Goal: Information Seeking & Learning: Find specific fact

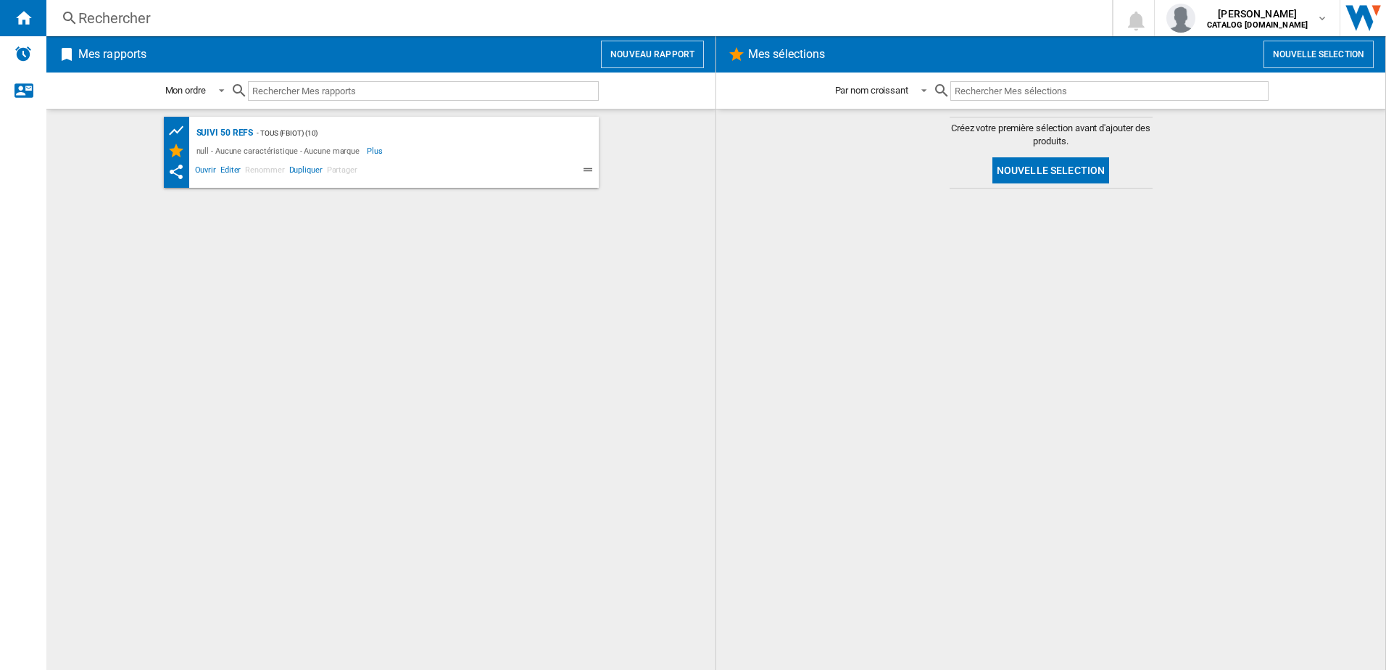
click at [143, 14] on div "Rechercher" at bounding box center [576, 18] width 996 height 20
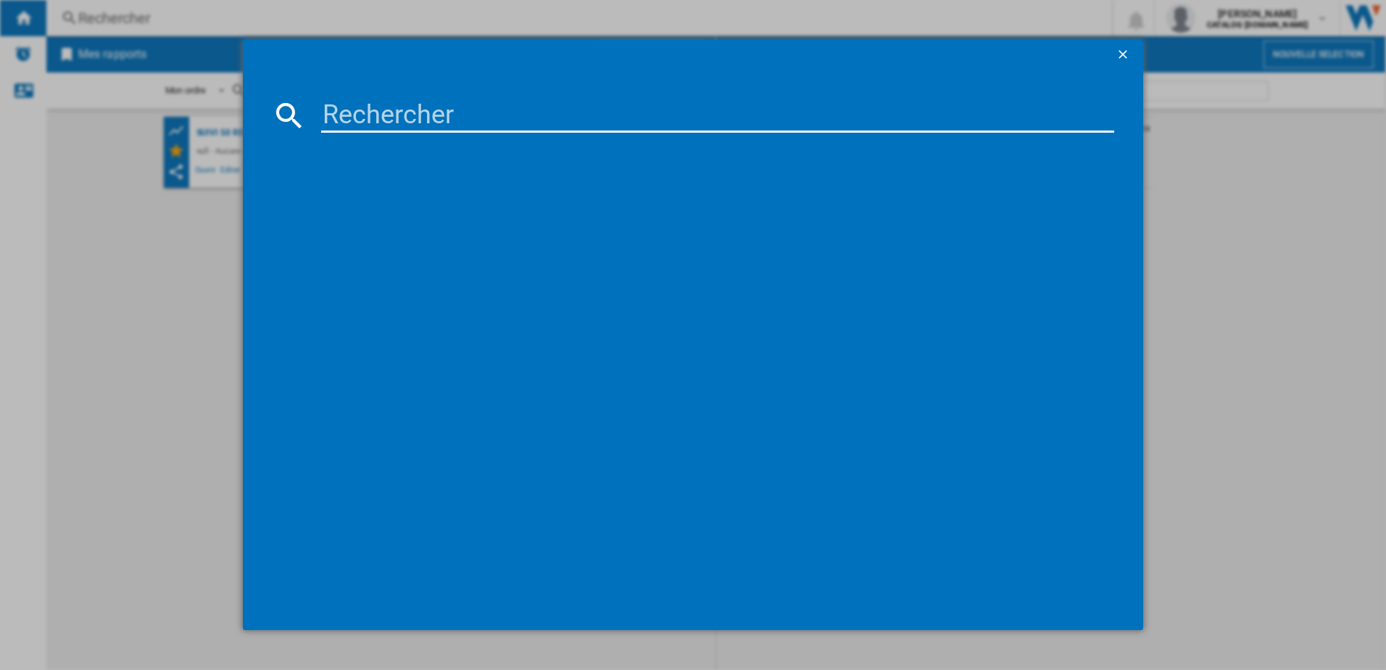
click at [336, 106] on input at bounding box center [718, 115] width 794 height 35
type input "EZ501810"
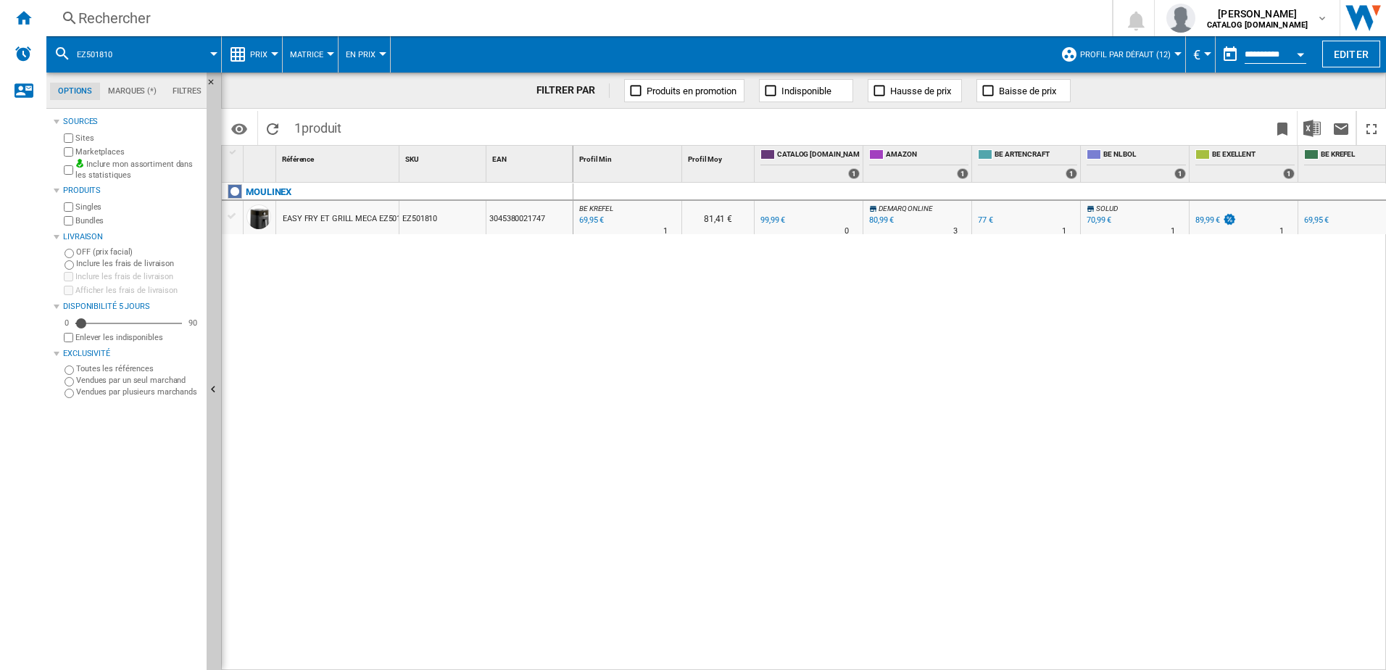
click at [275, 55] on div at bounding box center [274, 54] width 7 height 4
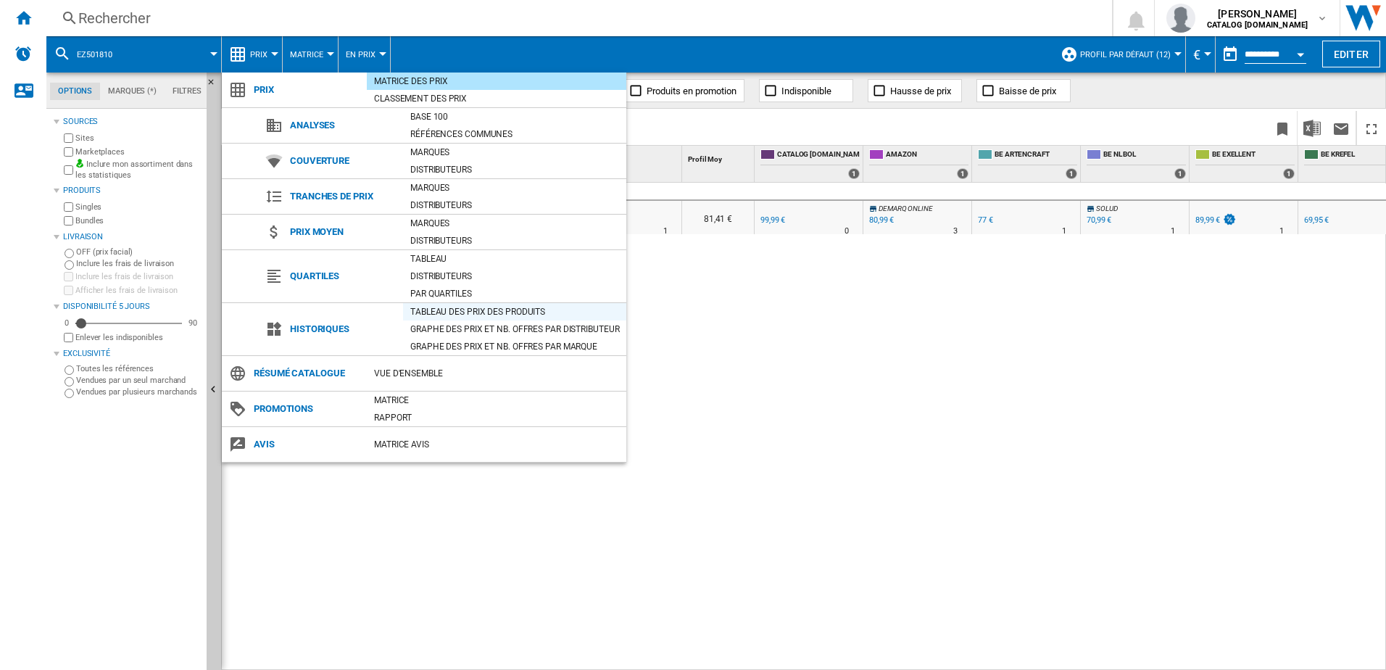
click at [438, 311] on div "Tableau des prix des produits" at bounding box center [514, 311] width 223 height 14
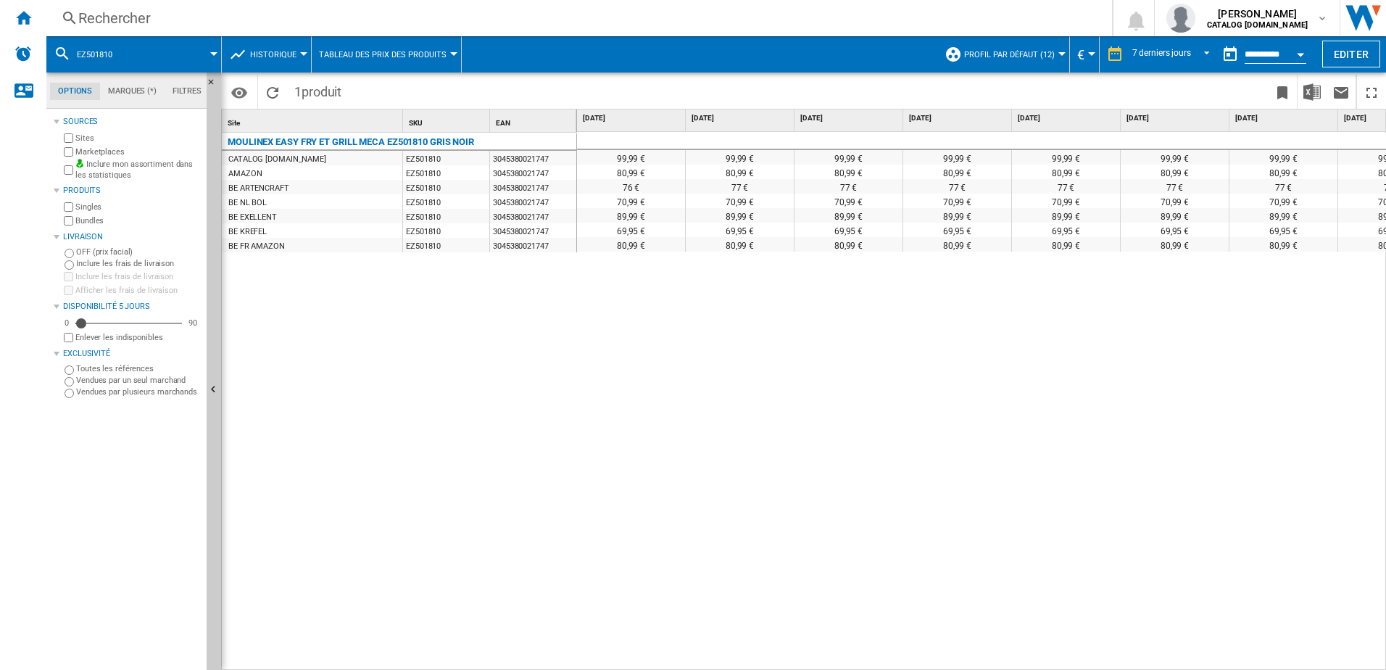
scroll to position [0, 60]
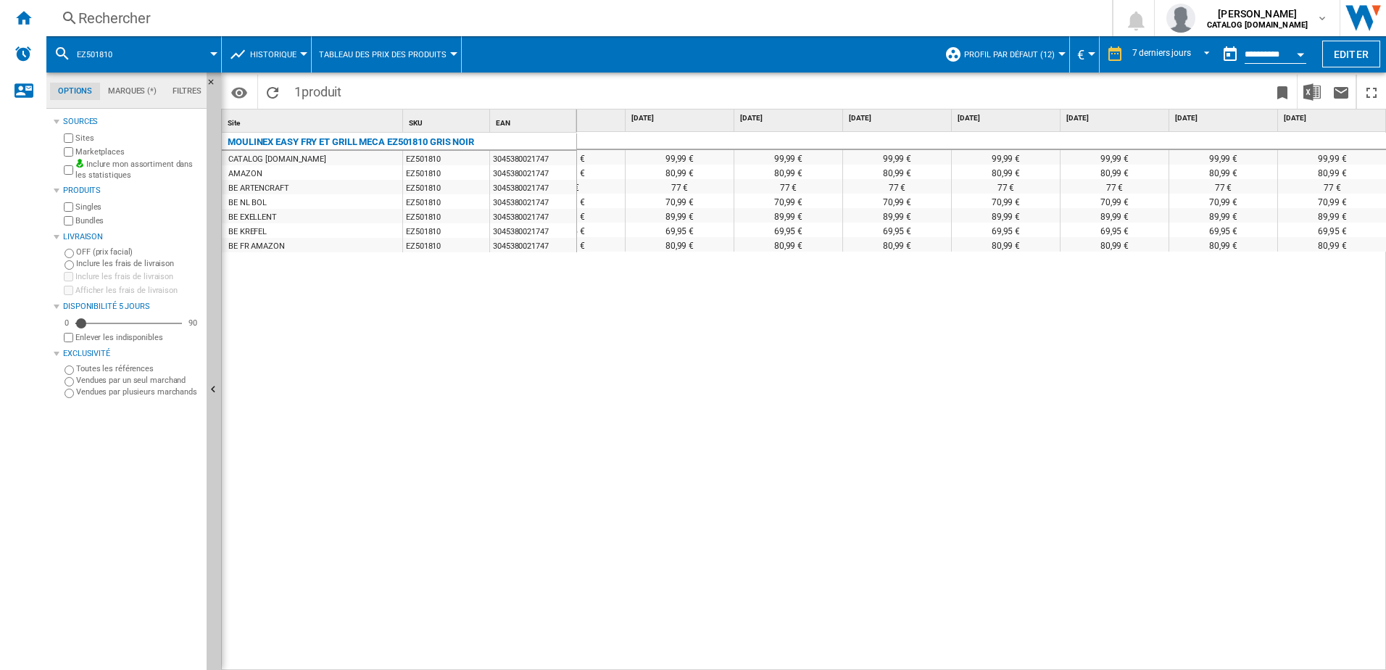
click at [236, 17] on div "Rechercher" at bounding box center [576, 18] width 996 height 20
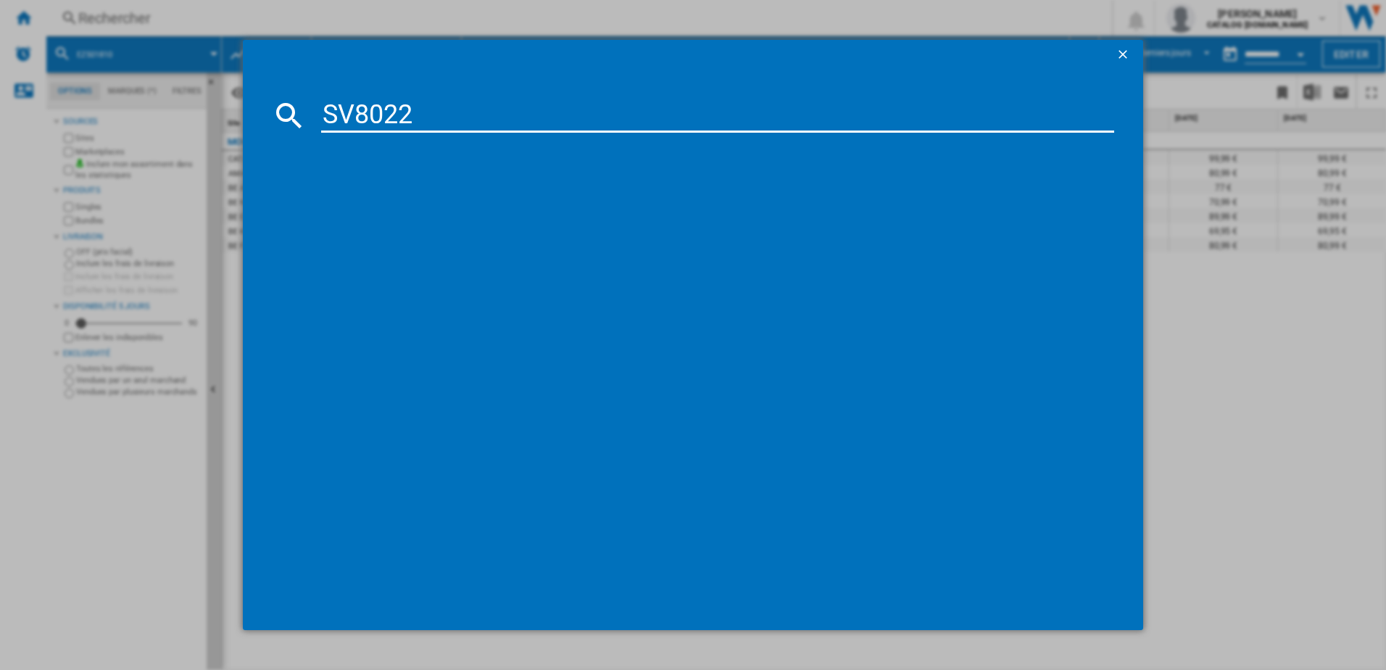
type input "SV8022"
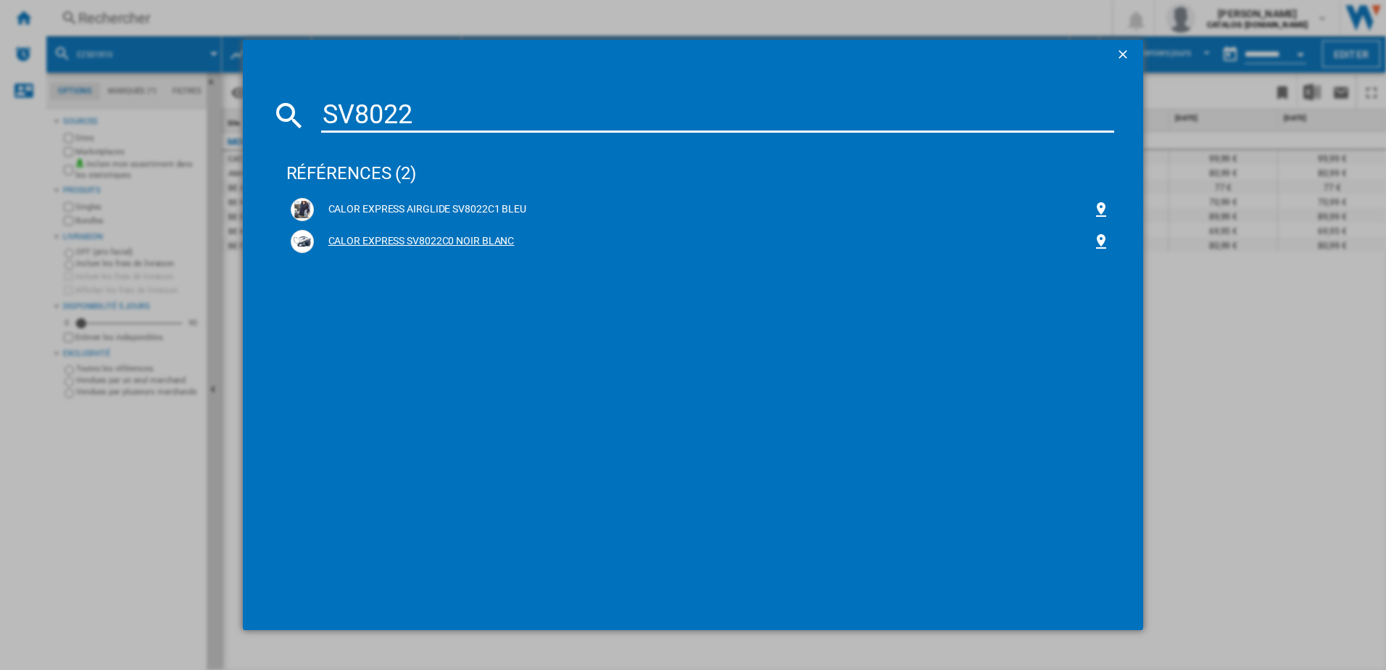
click at [428, 238] on div "CALOR EXPRESS SV8022C0 NOIR BLANC" at bounding box center [703, 241] width 779 height 14
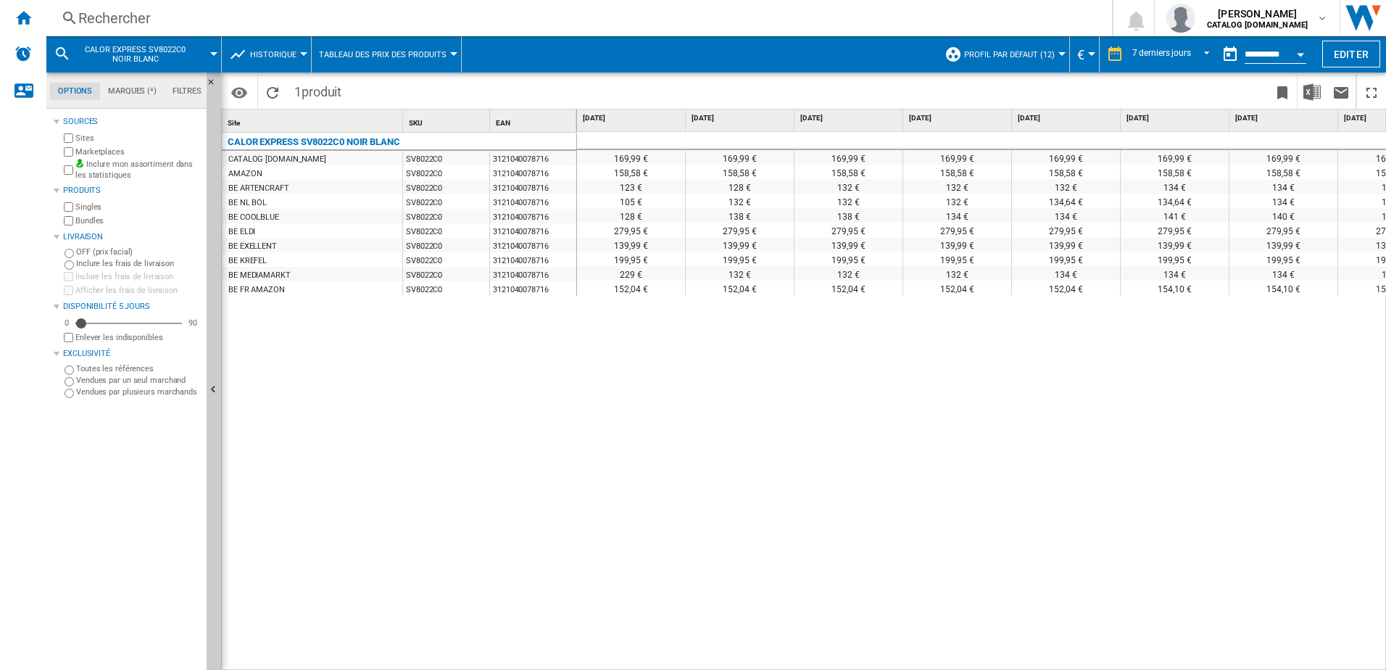
scroll to position [0, 60]
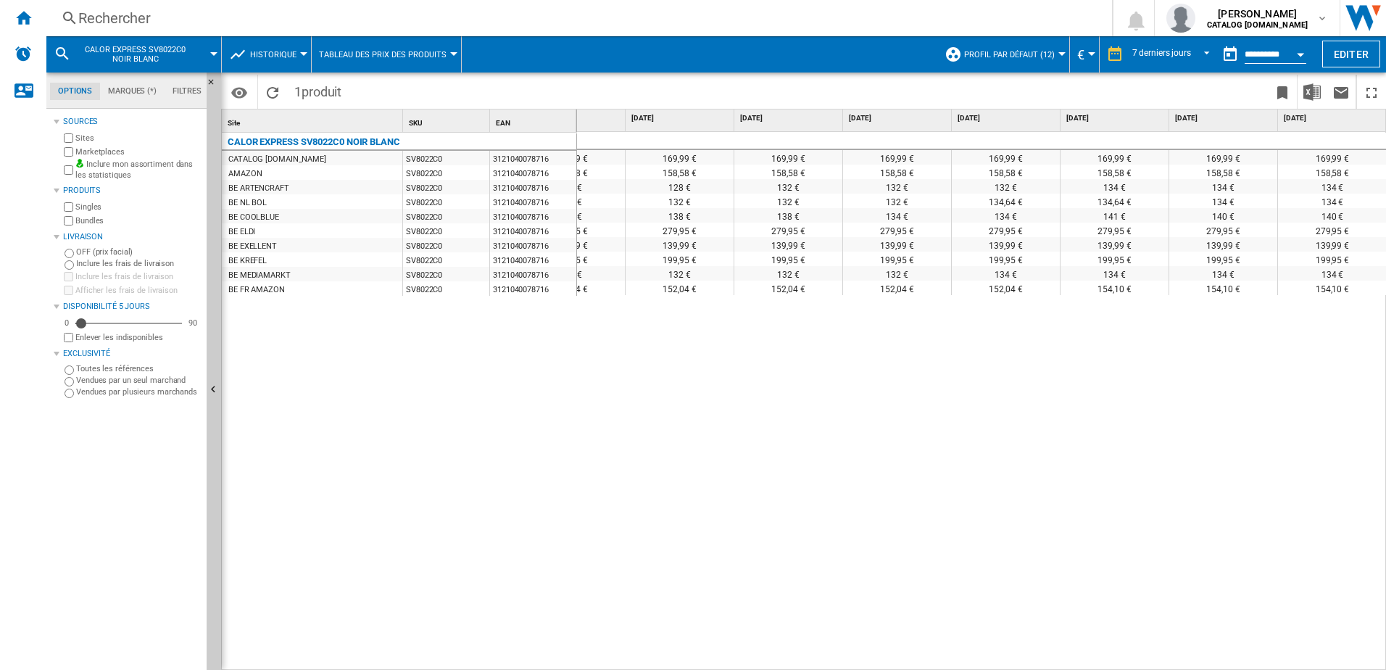
click at [228, 13] on div "Rechercher" at bounding box center [576, 18] width 996 height 20
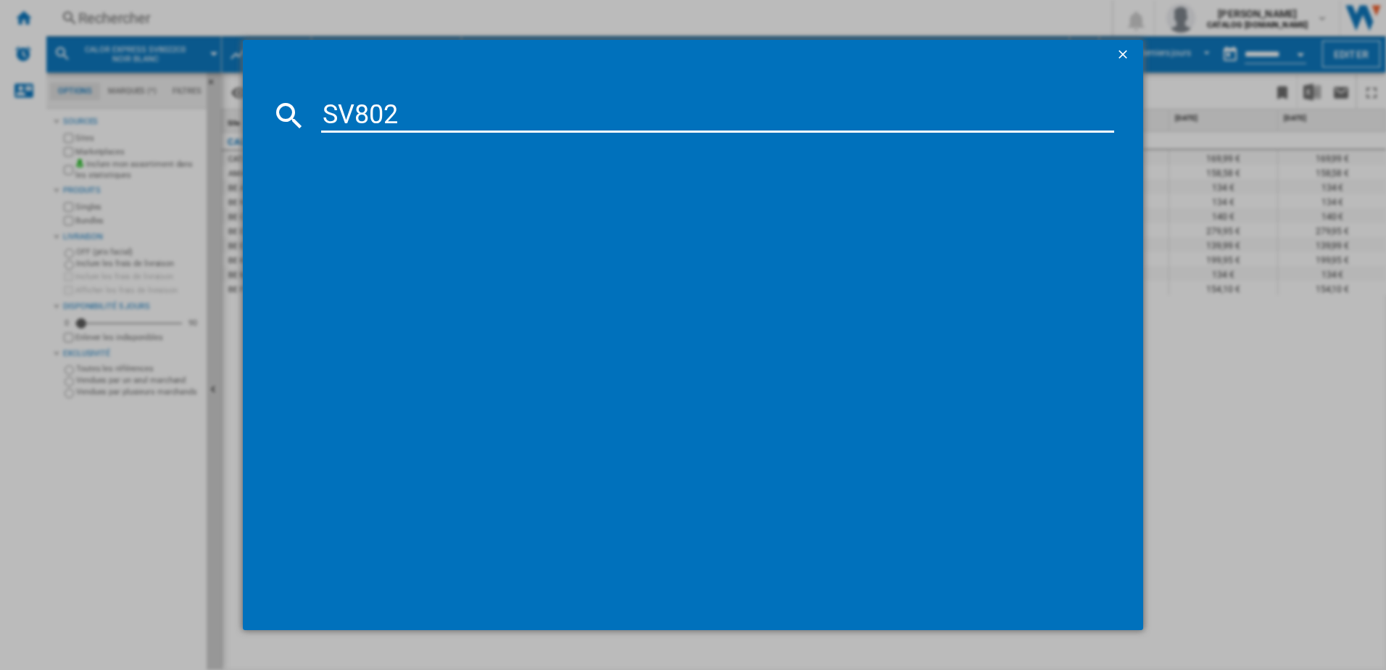
type input "SV8020"
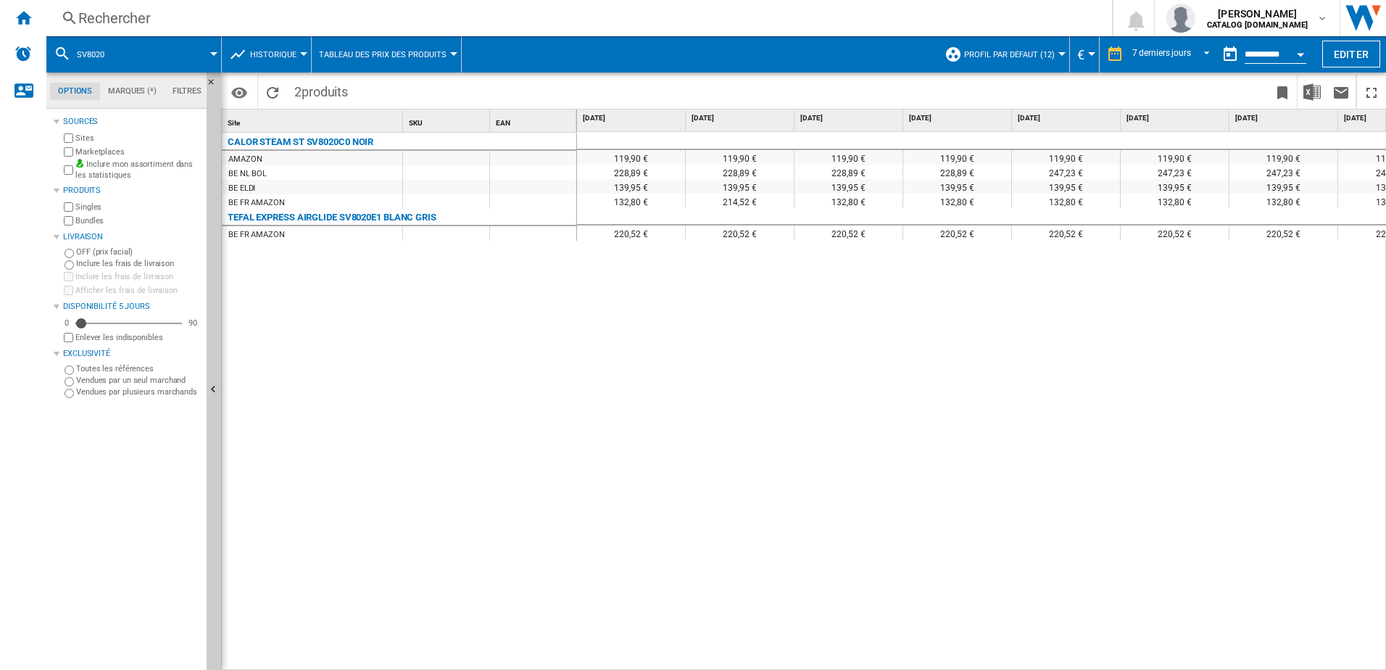
scroll to position [0, 60]
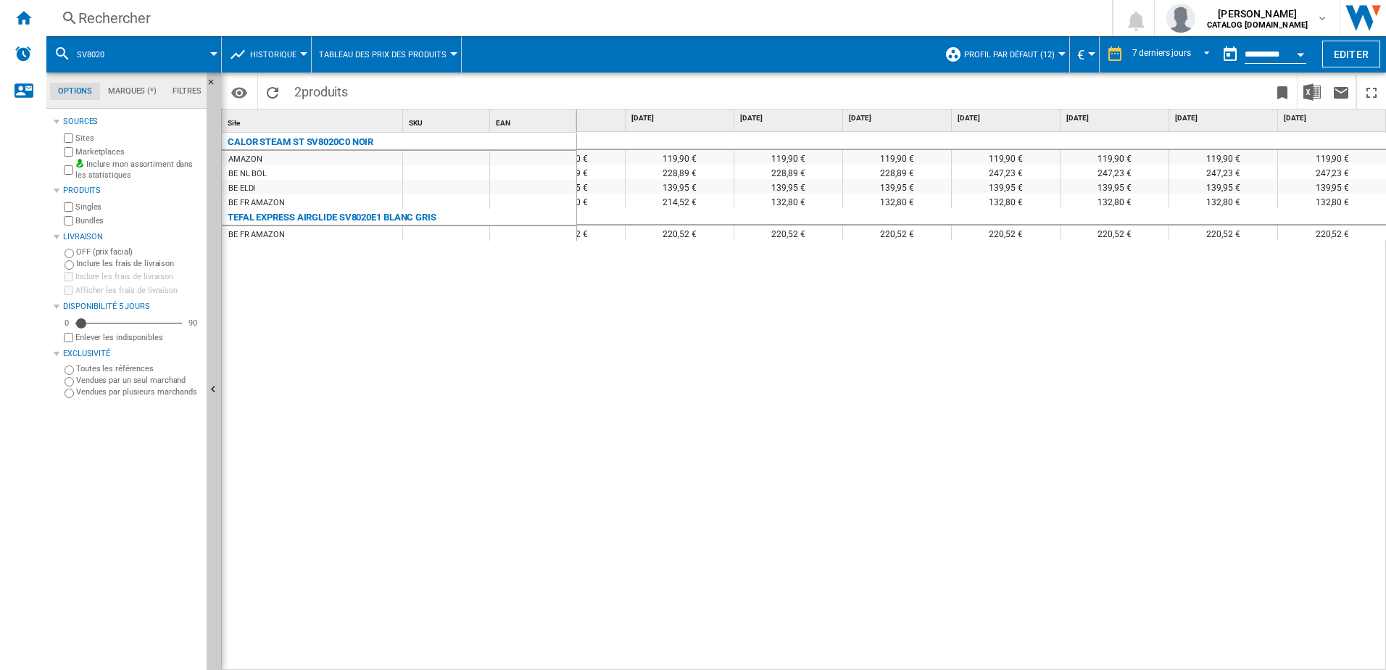
click at [253, 20] on div "Rechercher" at bounding box center [576, 18] width 996 height 20
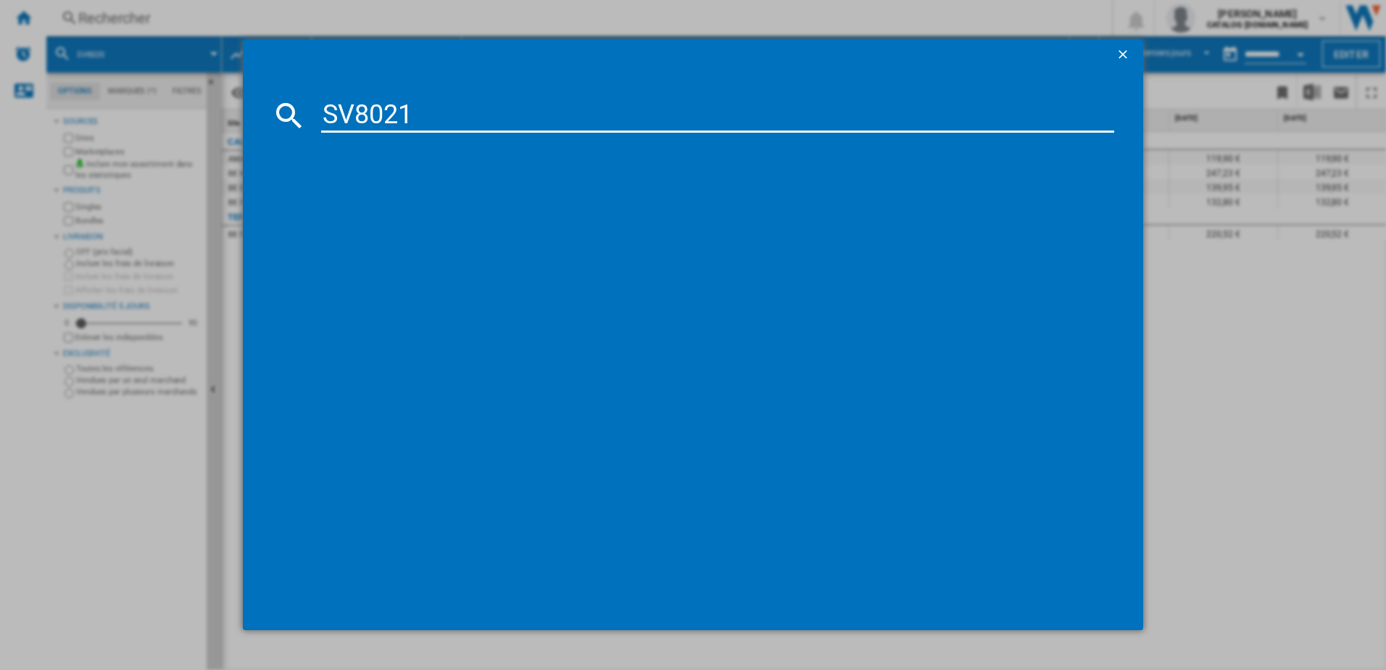
type input "SV8021"
click at [454, 202] on div "CALOR EXPRESS AIRGLIDE SV8021C0 BLANC GRIS" at bounding box center [703, 209] width 779 height 14
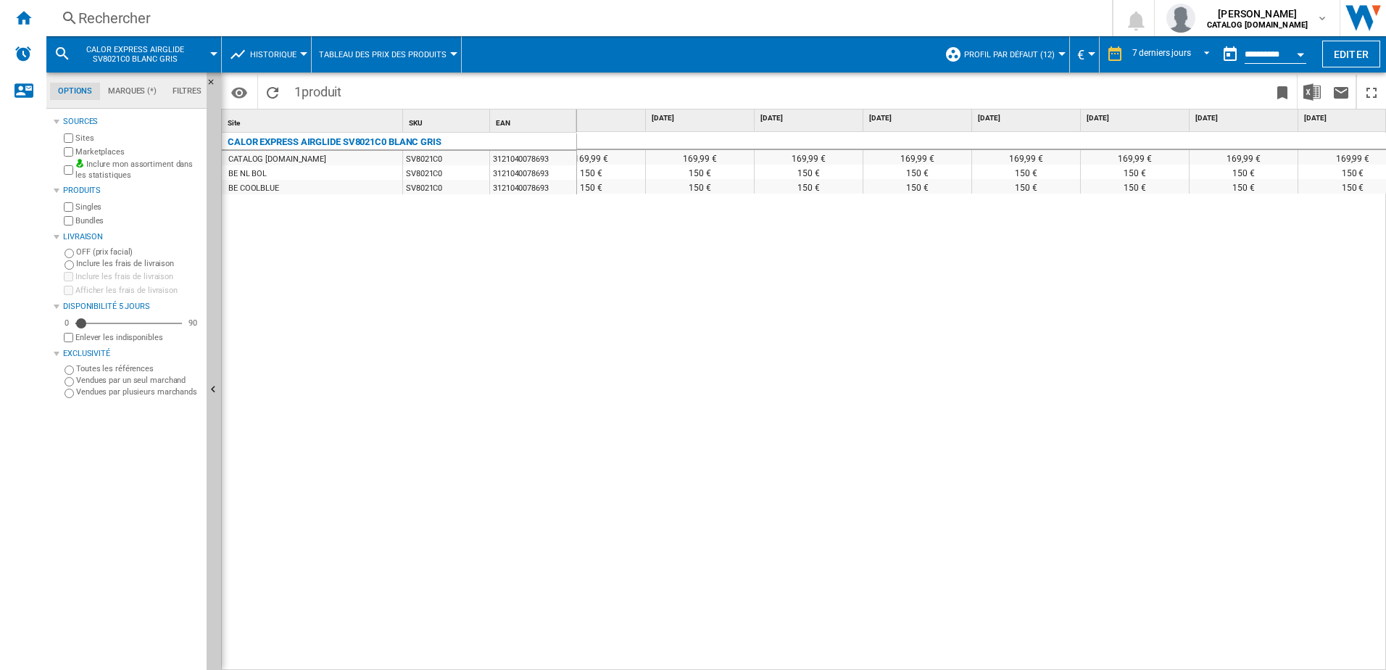
scroll to position [0, 60]
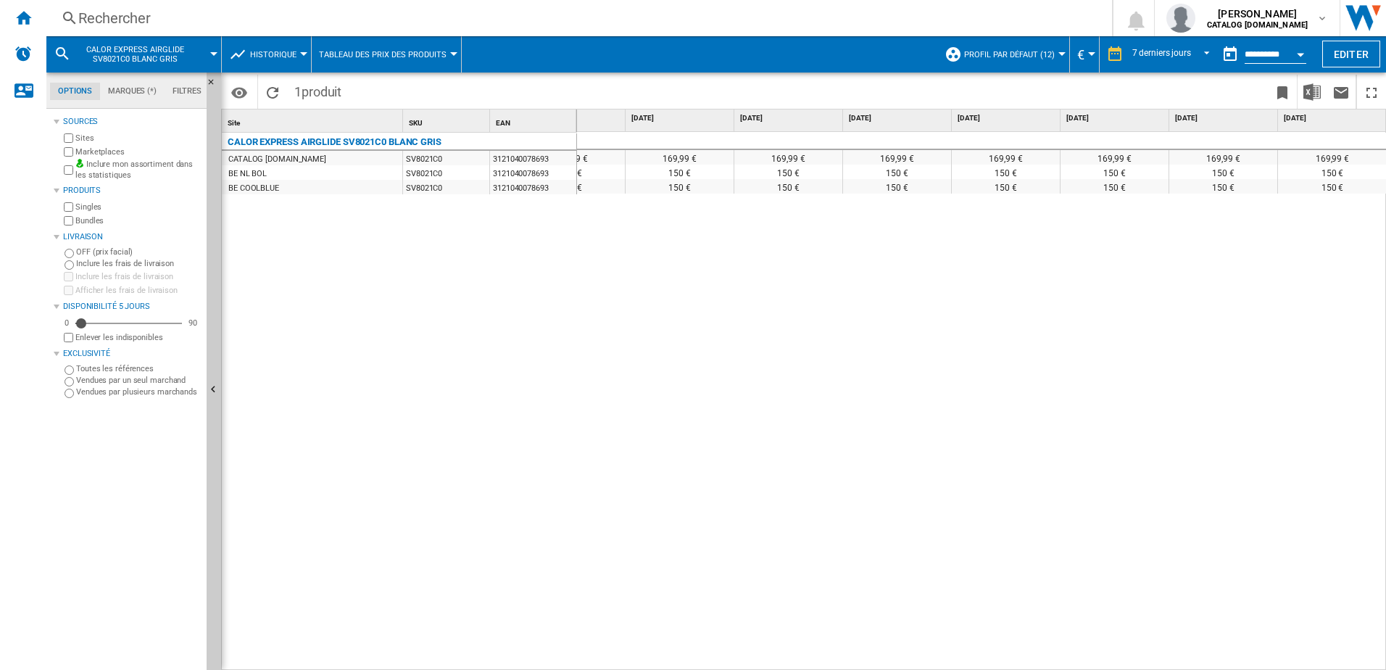
click at [225, 17] on div "Rechercher" at bounding box center [576, 18] width 996 height 20
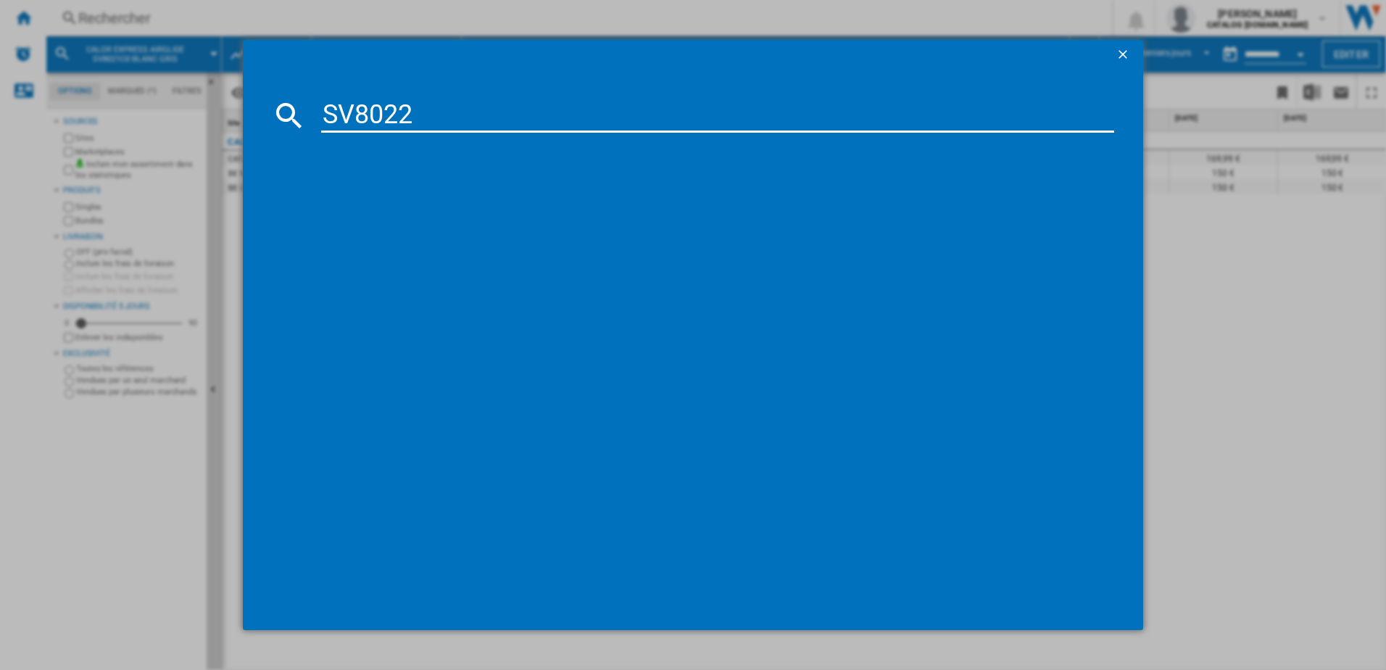
type input "SV8022"
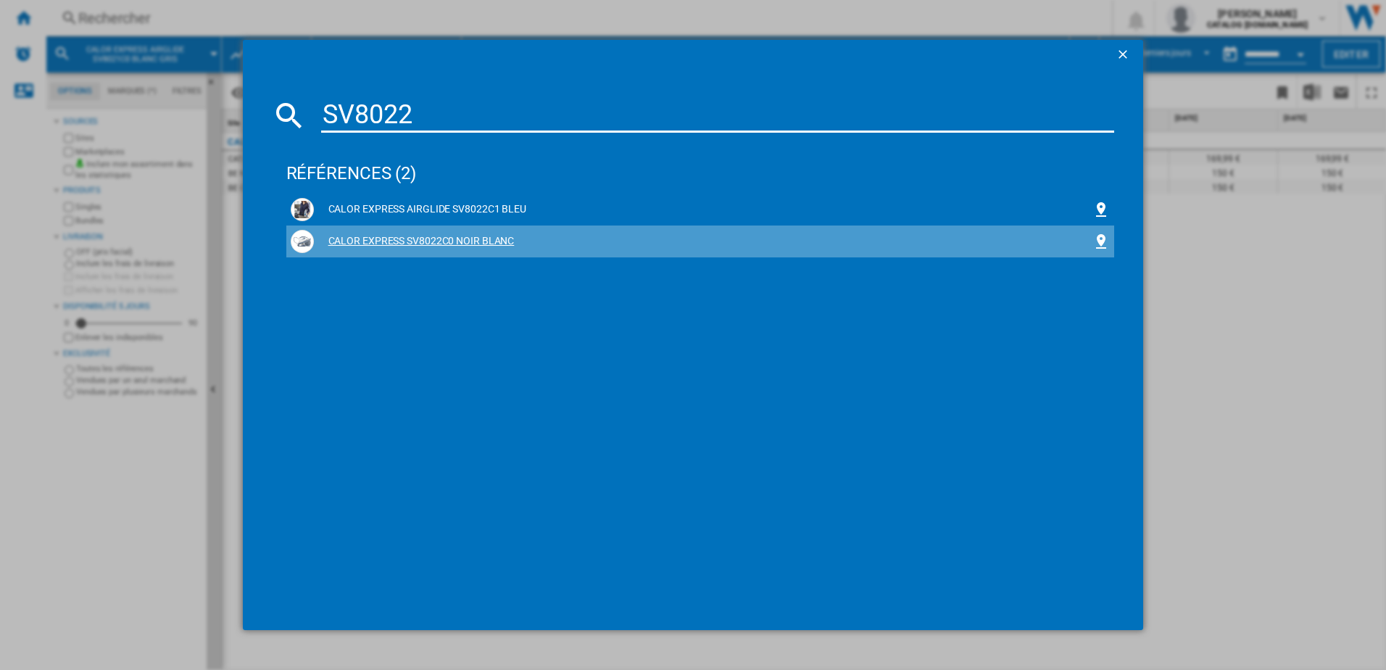
click at [383, 247] on div "CALOR EXPRESS SV8022C0 NOIR BLANC" at bounding box center [703, 241] width 779 height 14
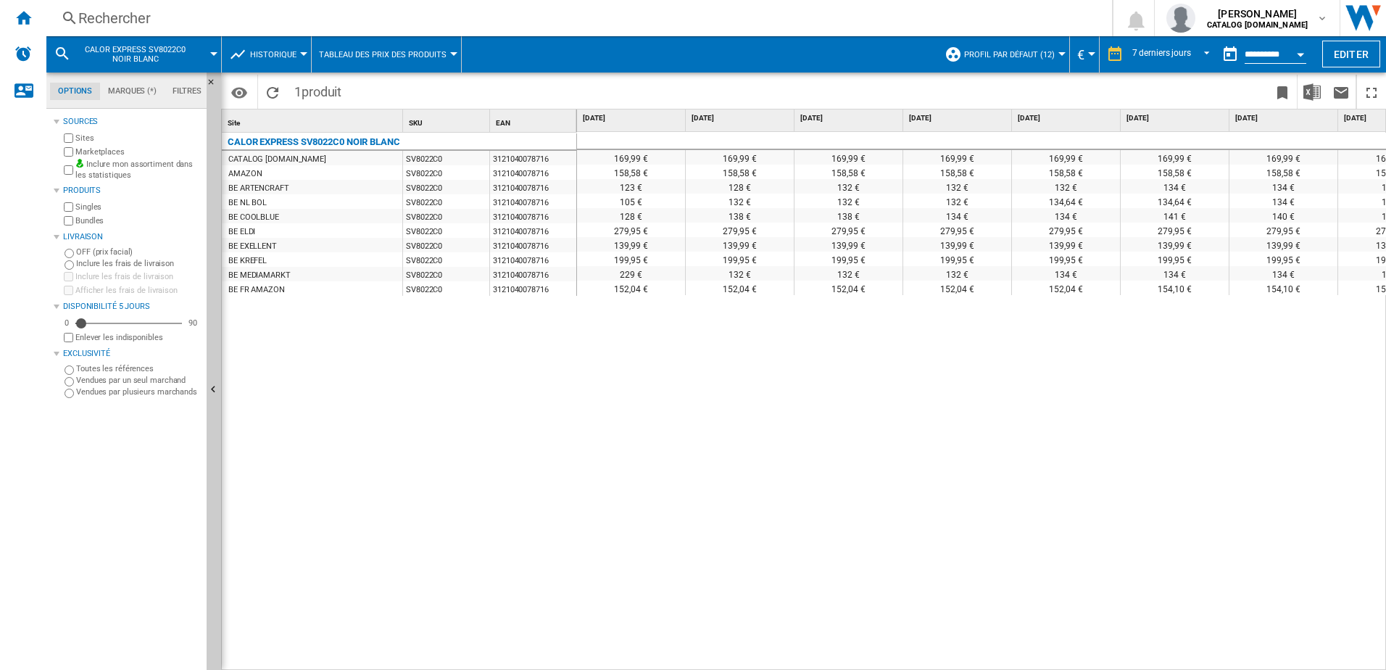
click at [236, 23] on div "Rechercher" at bounding box center [576, 18] width 996 height 20
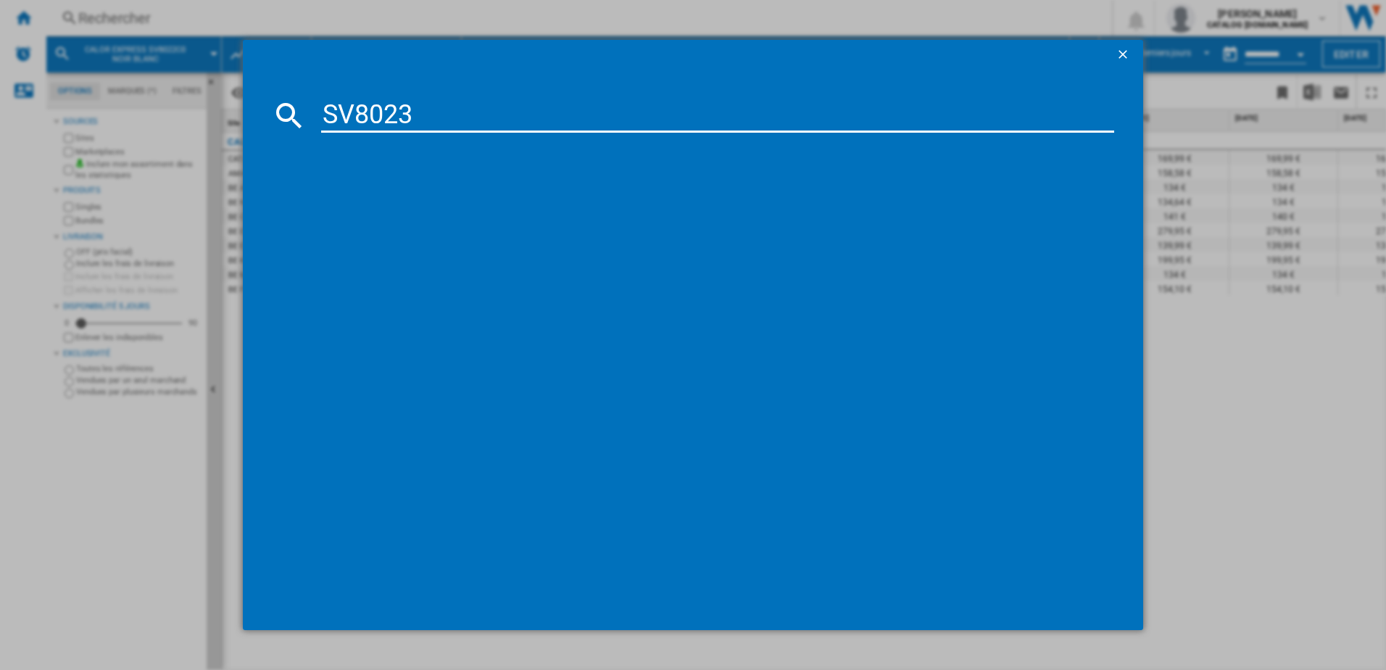
type input "SV8023"
click at [447, 207] on div "CALOR EXPRESS AIRGLIDE SV8023C0 VIOLET BLANC" at bounding box center [703, 209] width 779 height 14
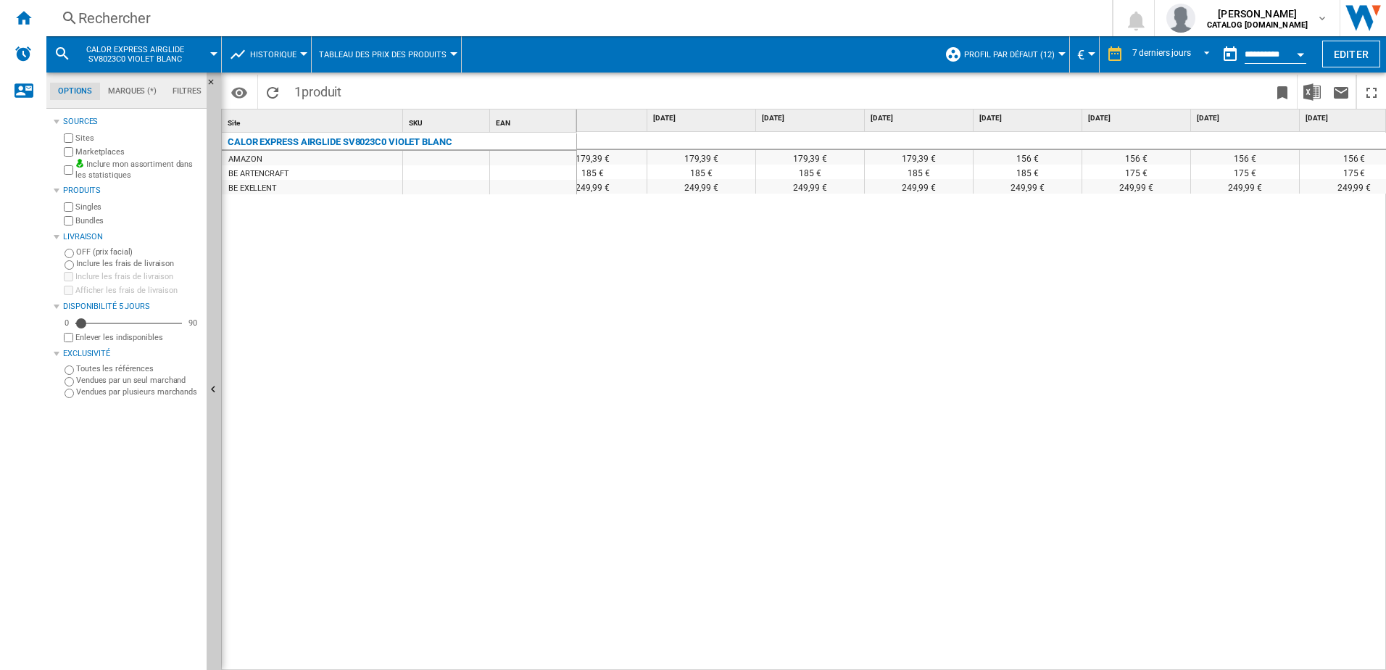
scroll to position [0, 18]
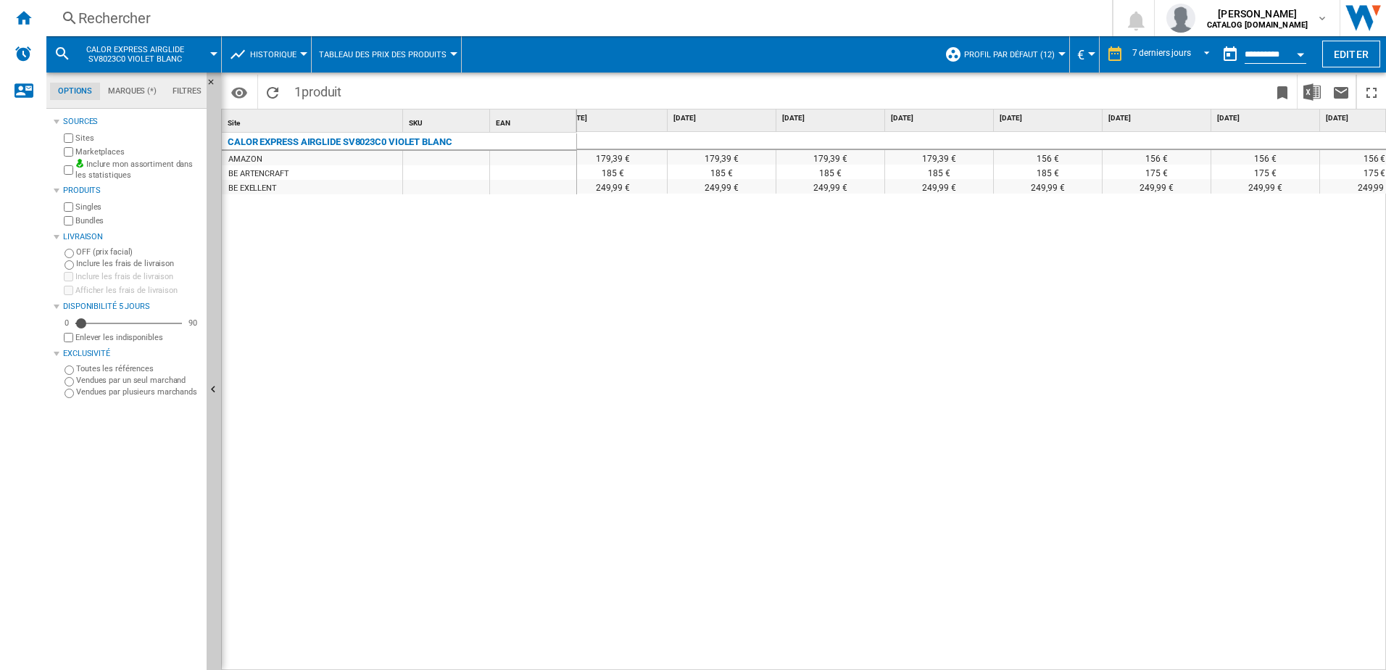
click at [259, 9] on div "Rechercher" at bounding box center [576, 18] width 996 height 20
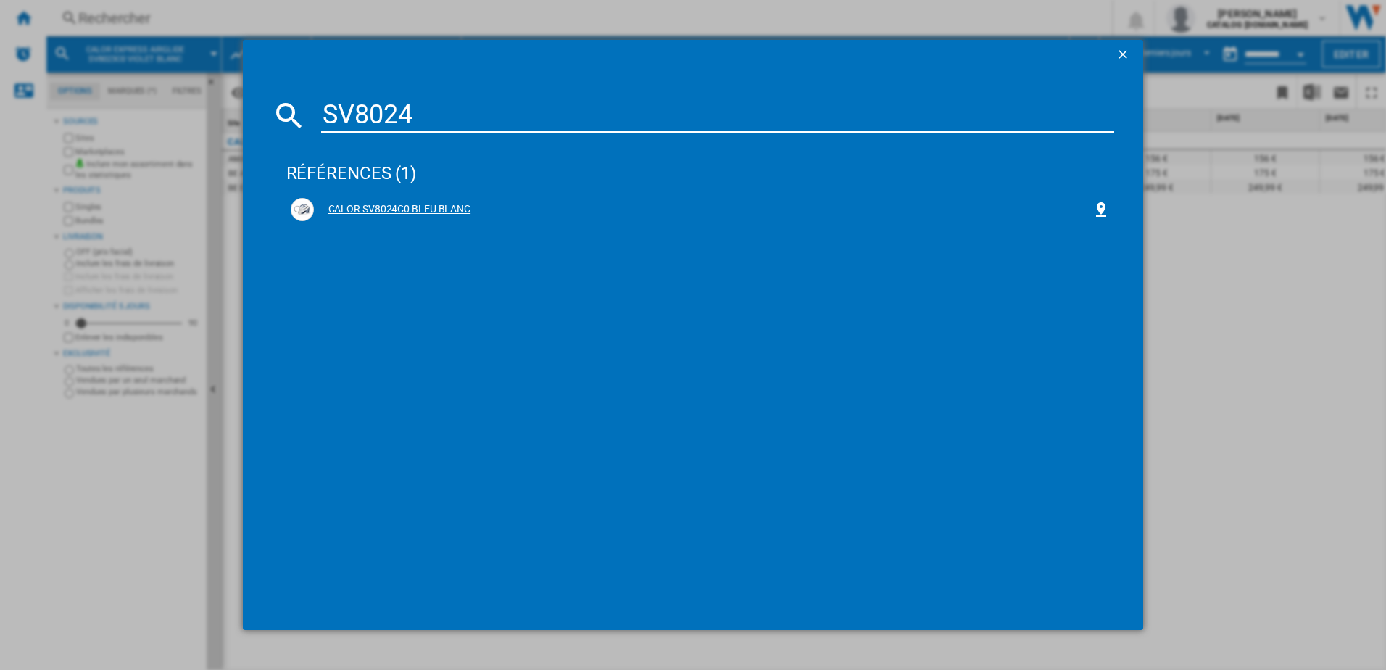
type input "SV8024"
click at [378, 209] on div "CALOR SV8024C0 BLEU BLANC" at bounding box center [703, 209] width 779 height 14
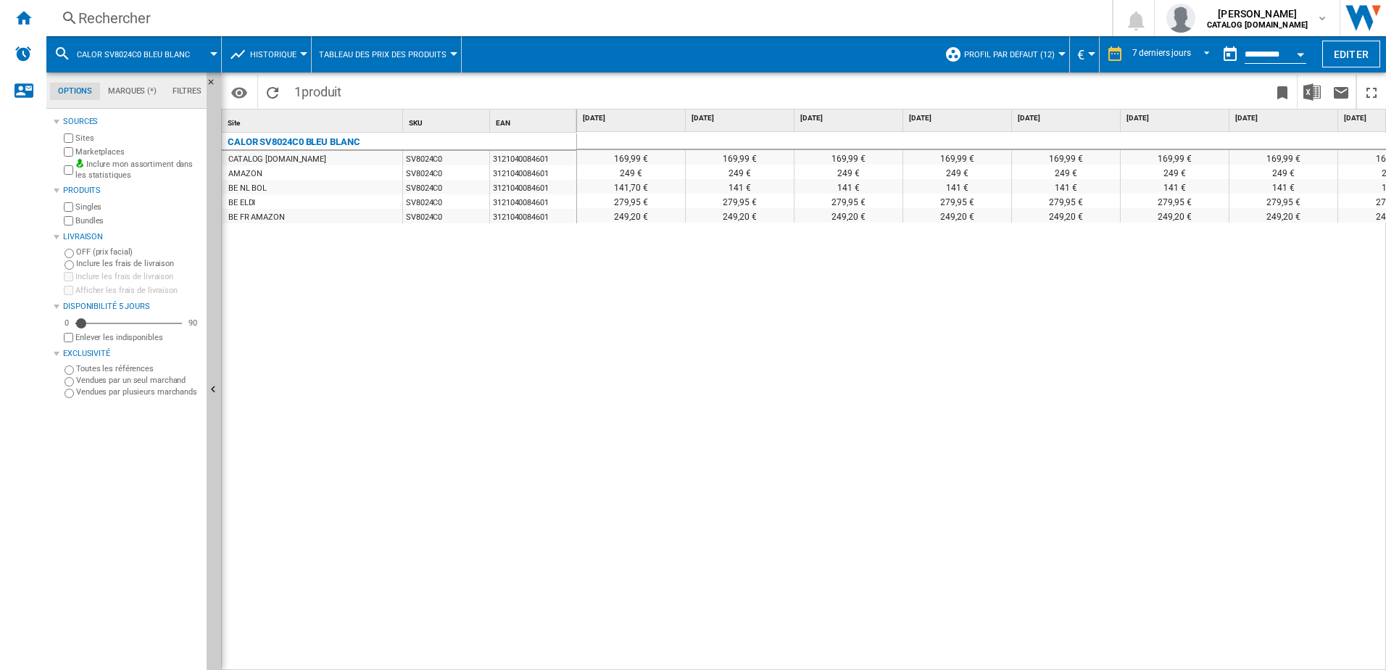
click at [220, 20] on div "Rechercher" at bounding box center [576, 18] width 996 height 20
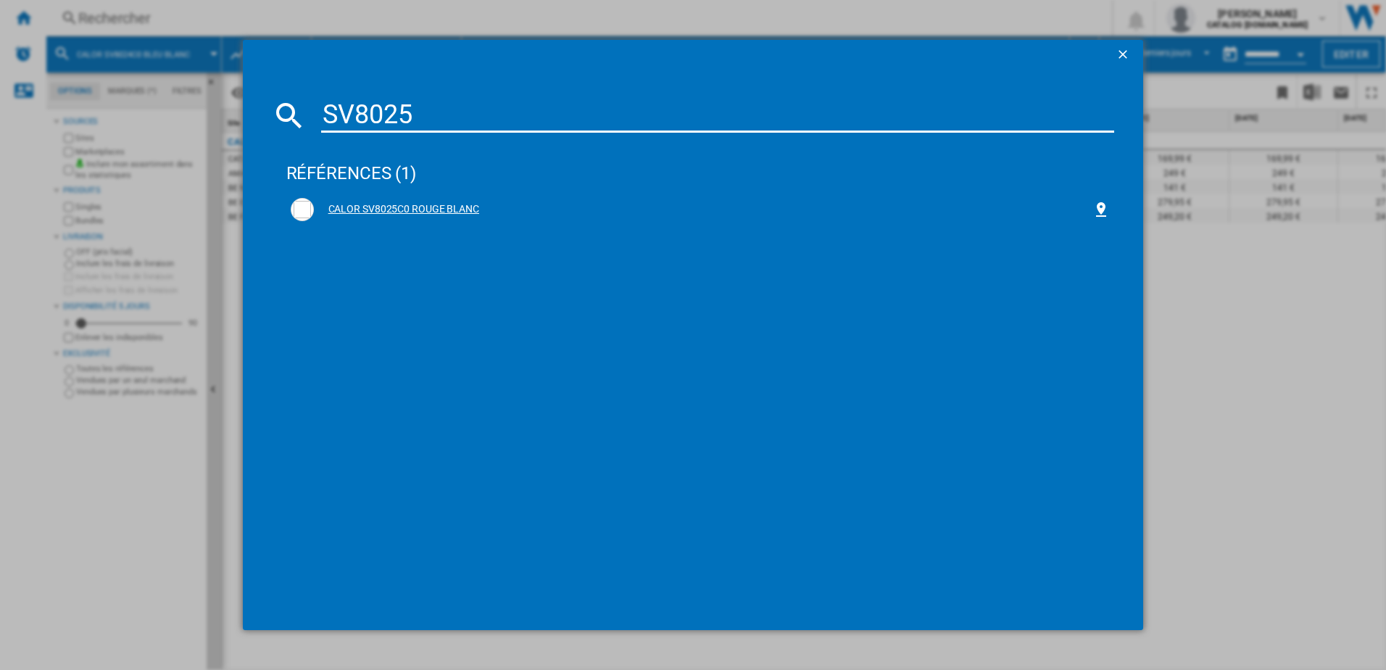
type input "SV8025"
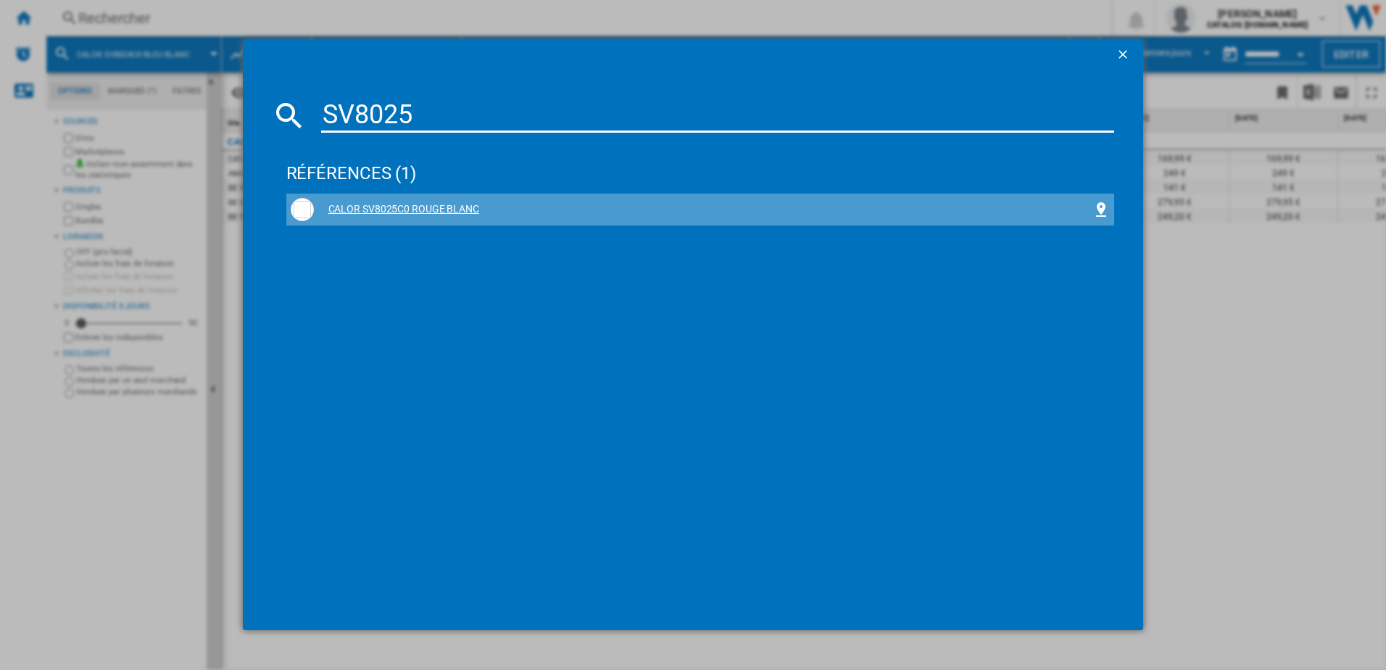
click at [419, 207] on div "CALOR SV8025C0 ROUGE BLANC" at bounding box center [703, 209] width 779 height 14
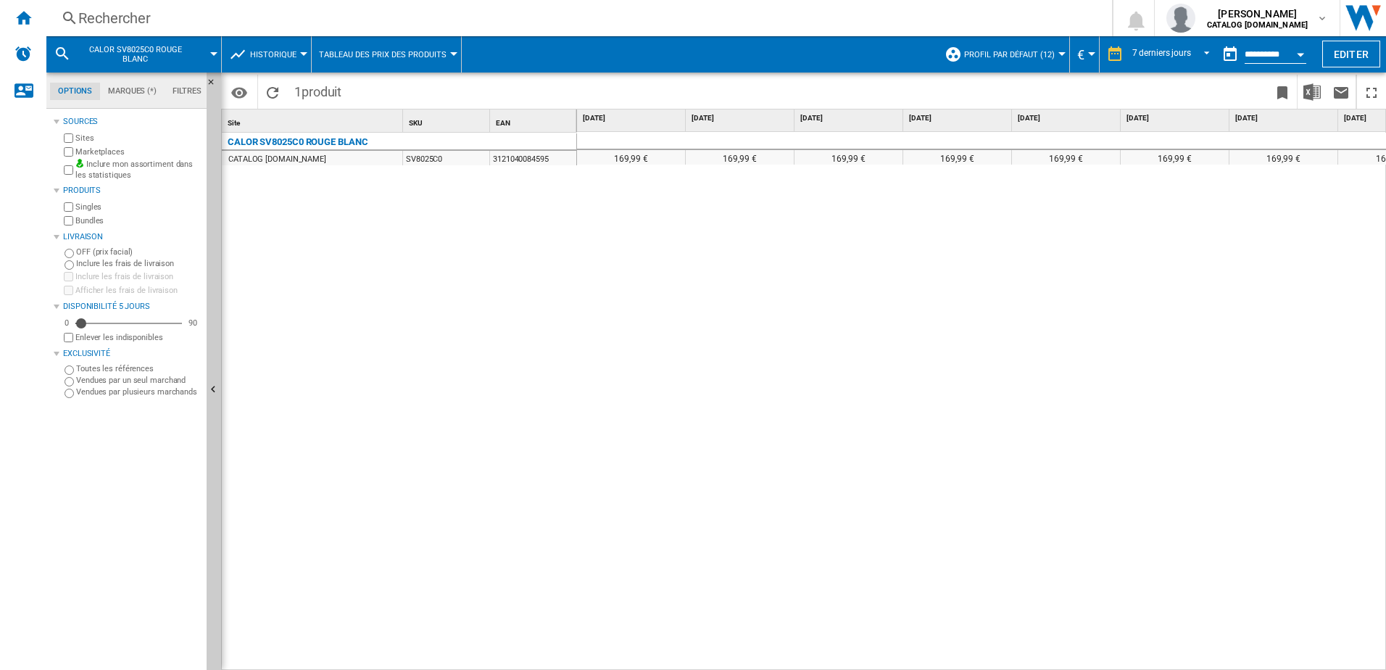
click at [275, 18] on div "Rechercher" at bounding box center [576, 18] width 996 height 20
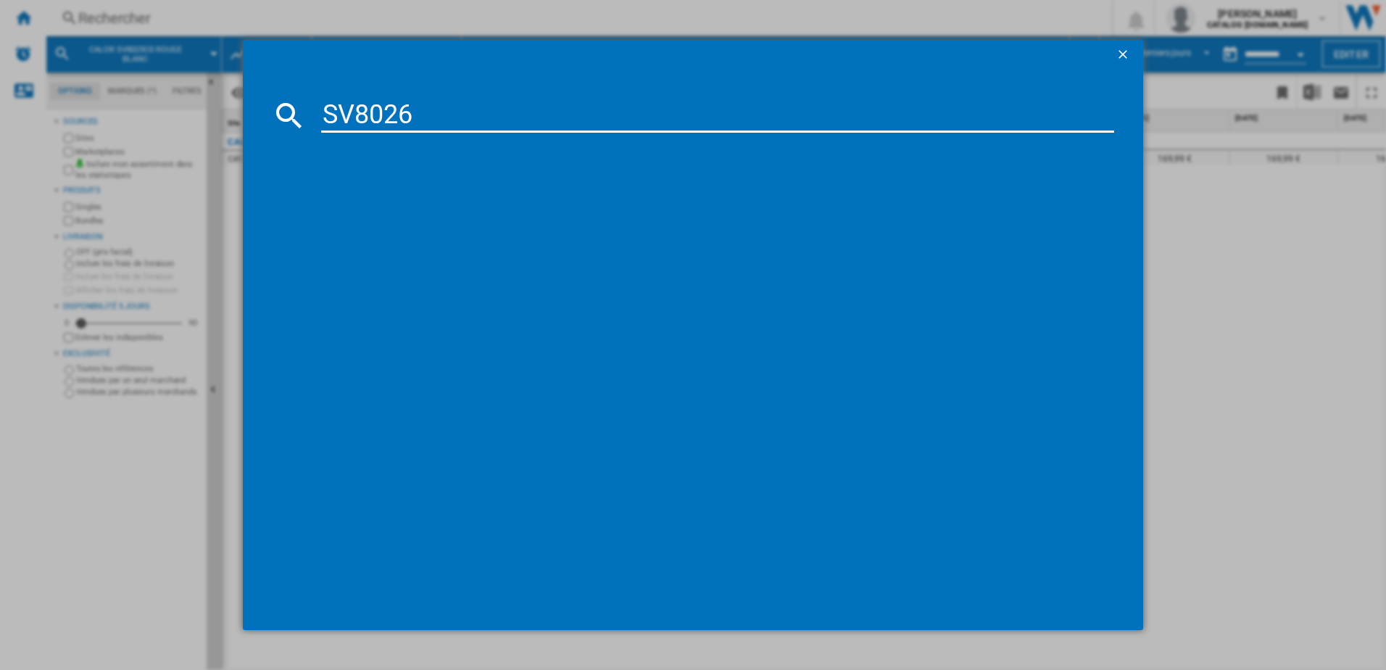
type input "SV8026"
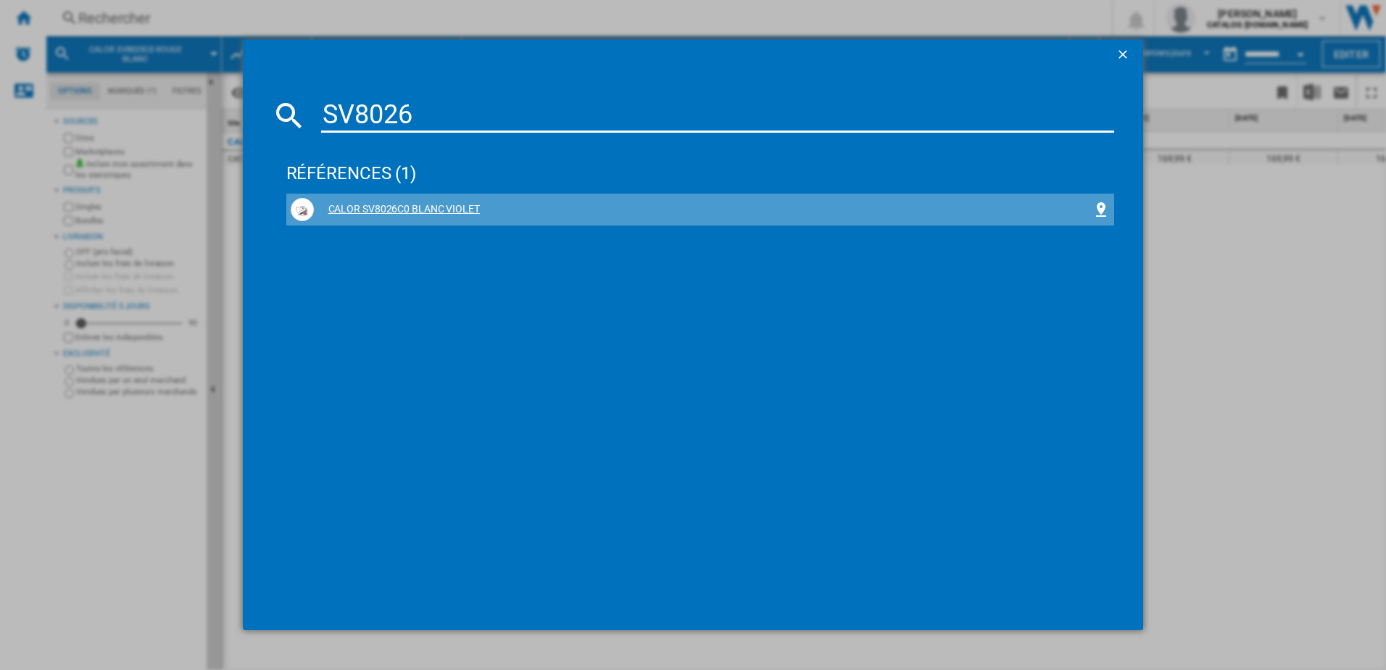
click at [392, 204] on div "CALOR SV8026C0 BLANC VIOLET" at bounding box center [703, 209] width 779 height 14
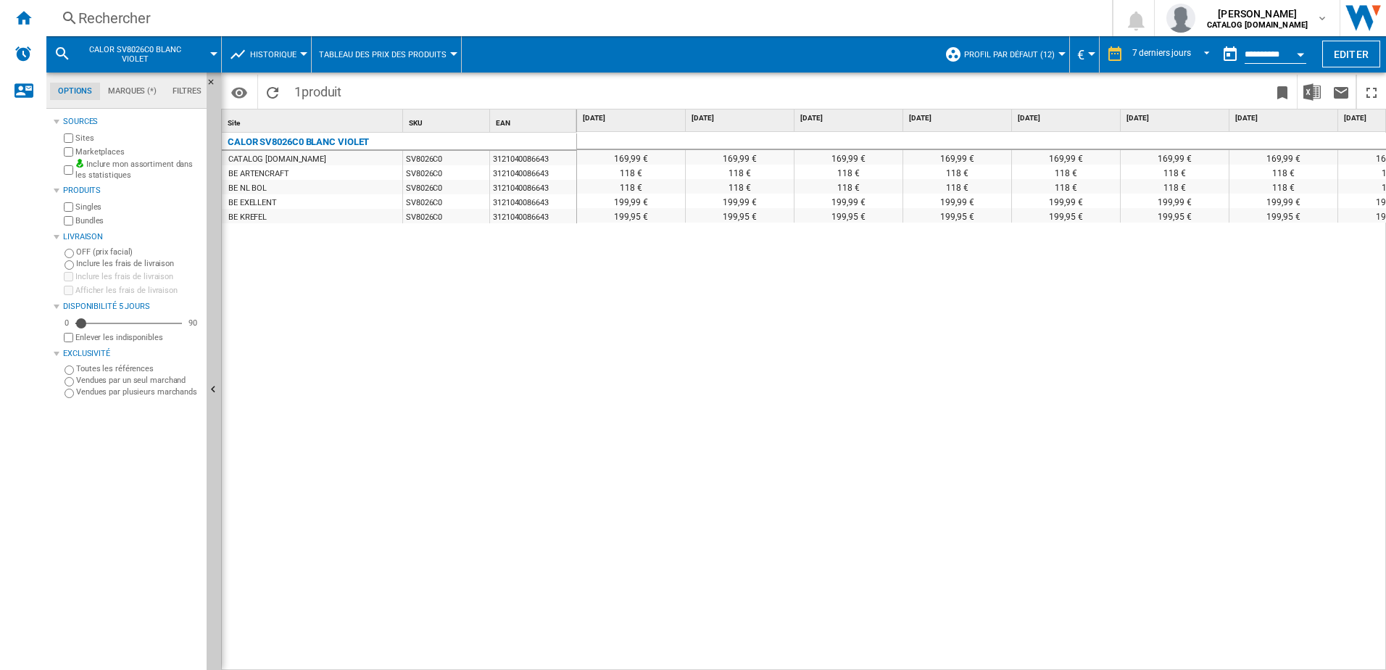
click at [299, 17] on div "Rechercher" at bounding box center [576, 18] width 996 height 20
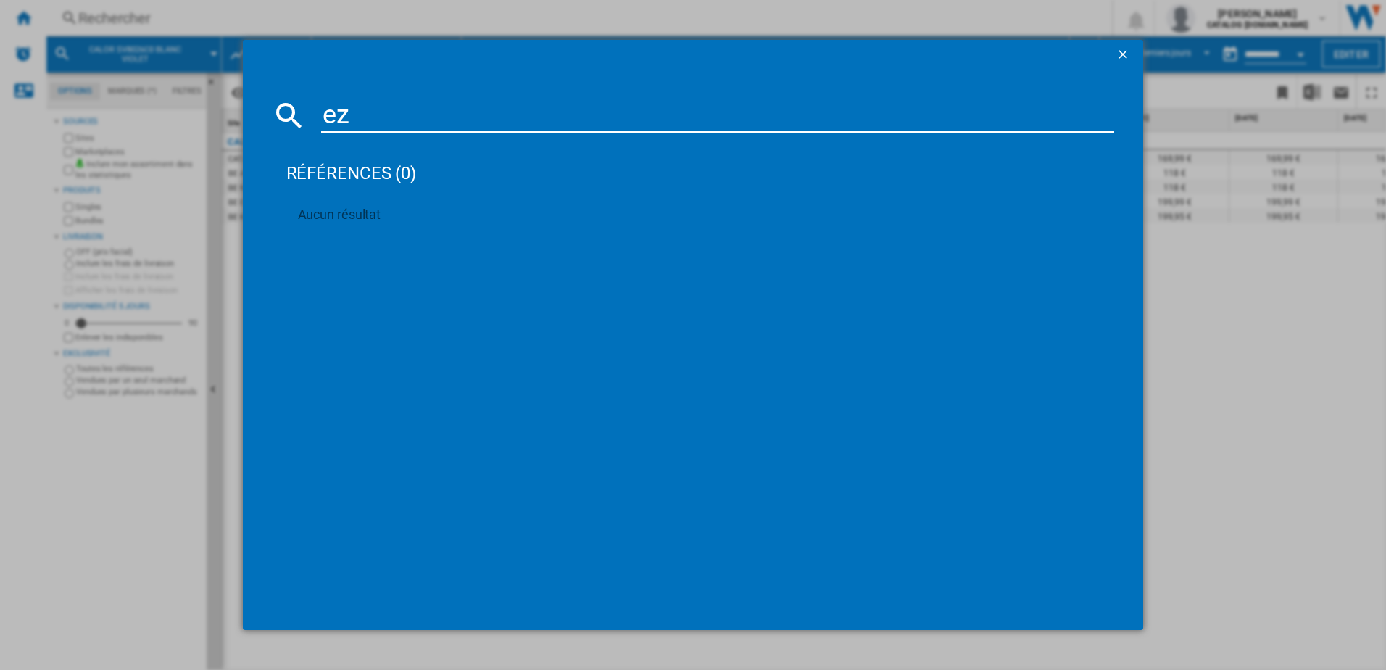
type input "e"
type input "EZ942DF0"
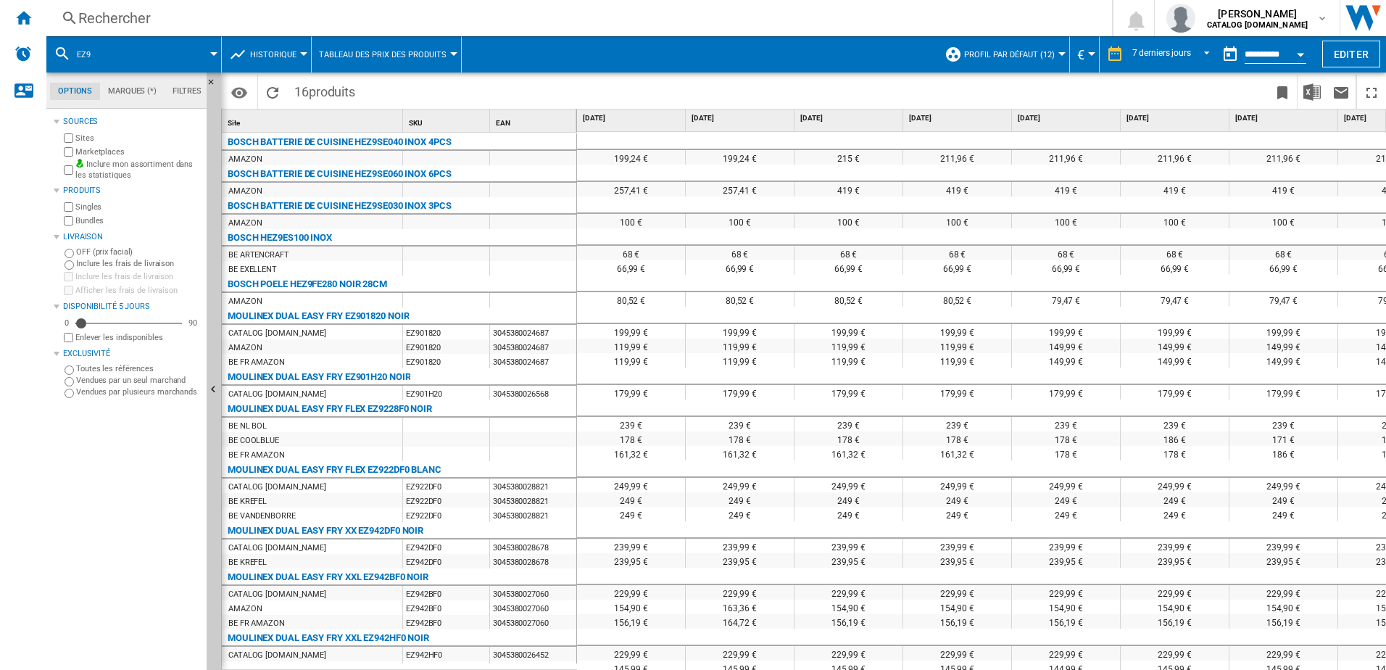
click at [248, 18] on div "Rechercher" at bounding box center [576, 18] width 996 height 20
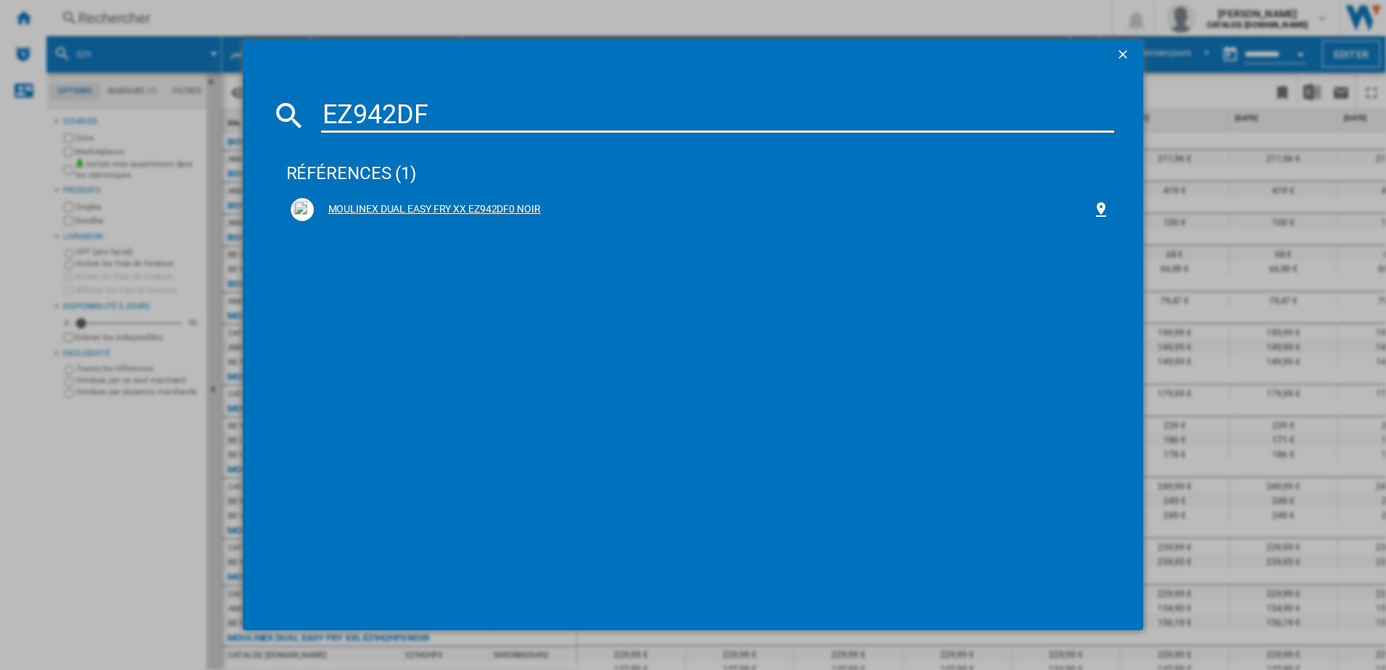
type input "EZ942DF"
click at [404, 207] on div "MOULINEX DUAL EASY FRY XX EZ942DF0 NOIR" at bounding box center [703, 209] width 779 height 14
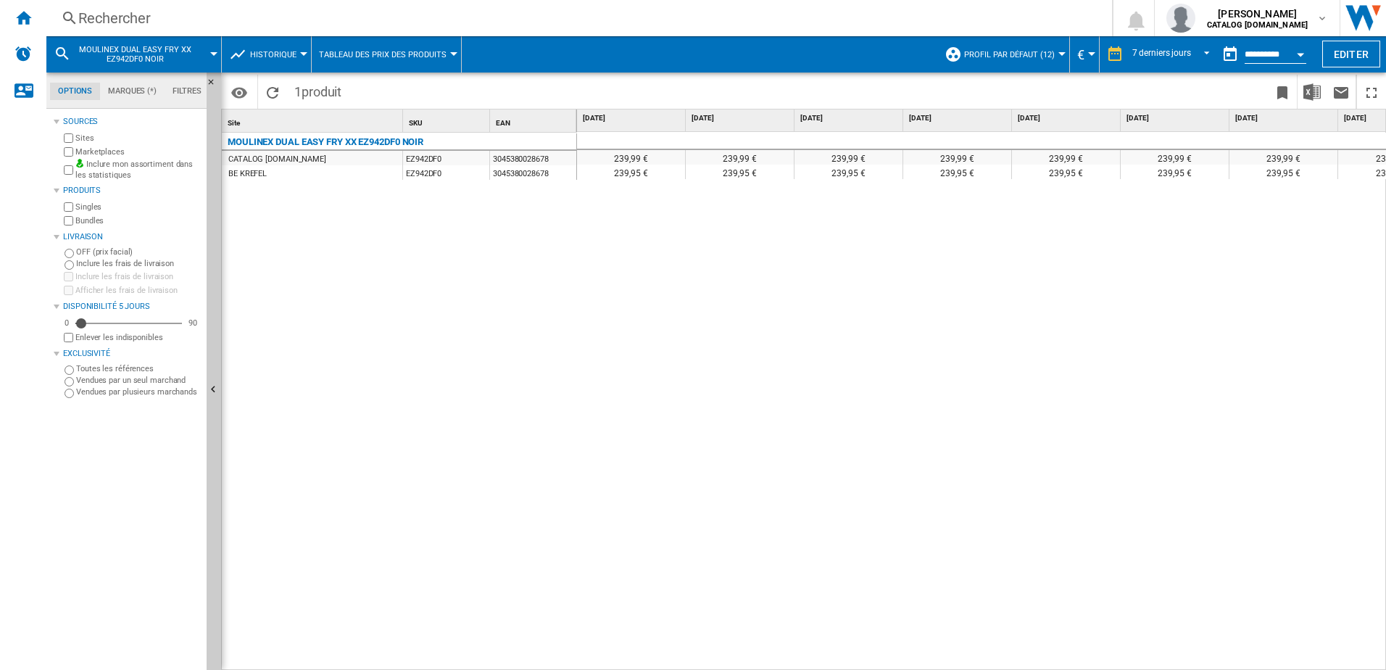
click at [227, 19] on div "Rechercher" at bounding box center [576, 18] width 996 height 20
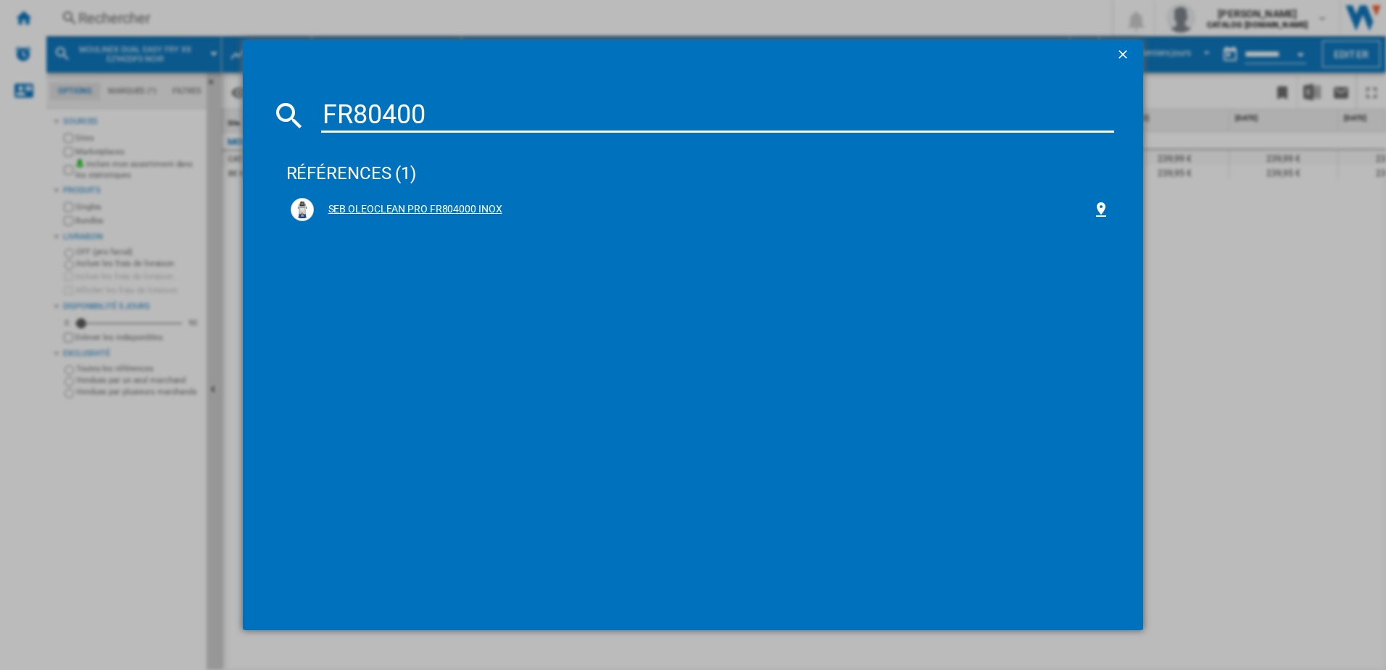
type input "FR80400"
click at [373, 207] on div "SEB OLEOCLEAN PRO FR804000 INOX" at bounding box center [703, 209] width 779 height 14
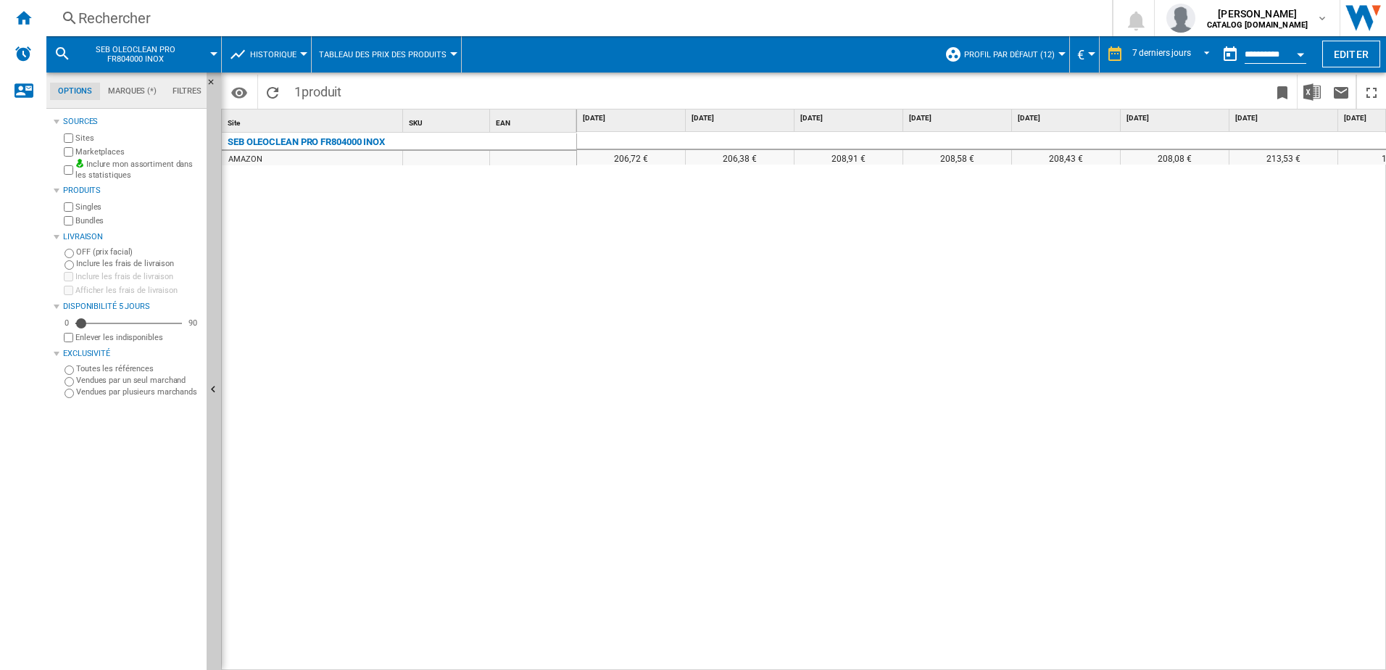
click at [300, 20] on div "Rechercher" at bounding box center [576, 18] width 996 height 20
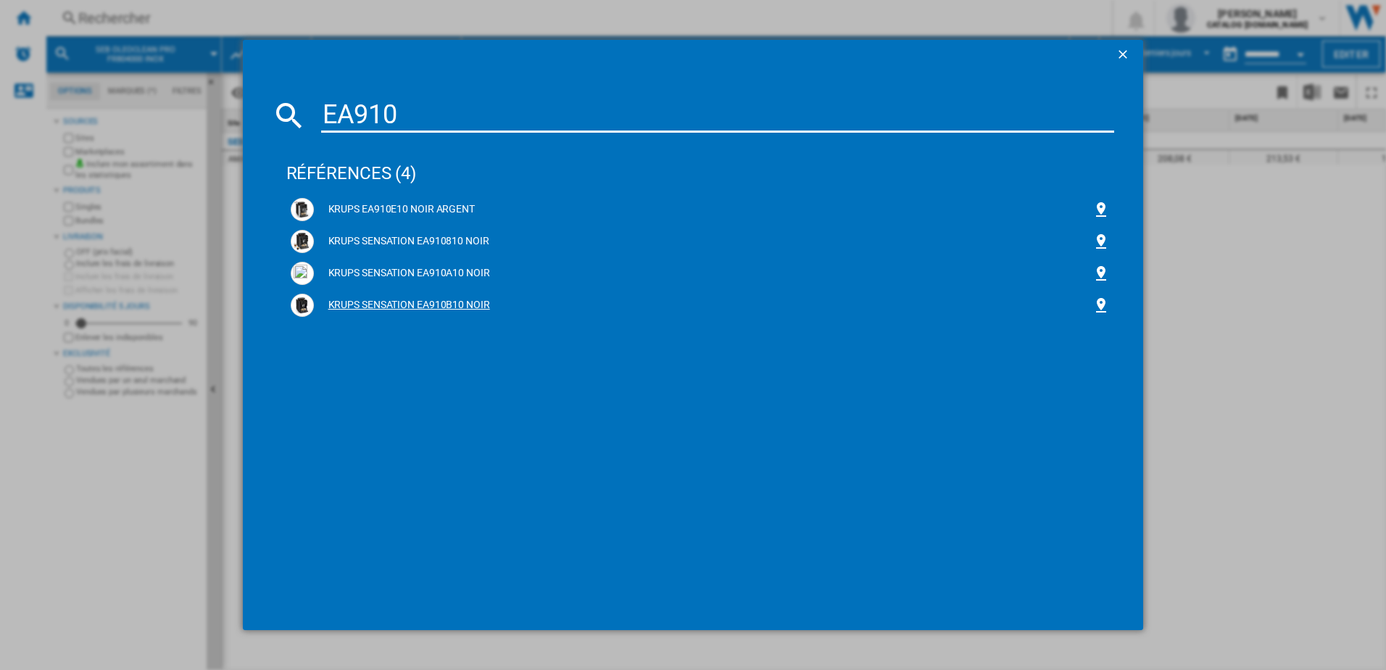
type input "EA910"
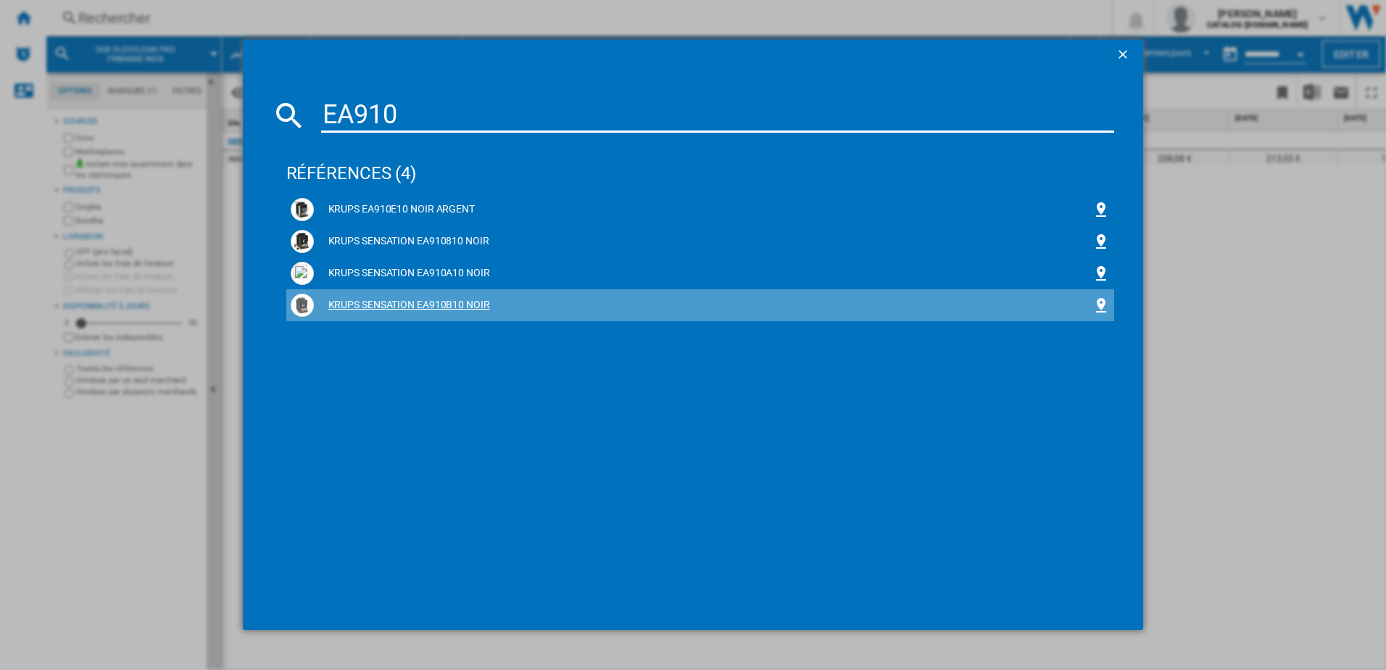
click at [416, 303] on div "KRUPS SENSATION EA910B10 NOIR" at bounding box center [703, 305] width 779 height 14
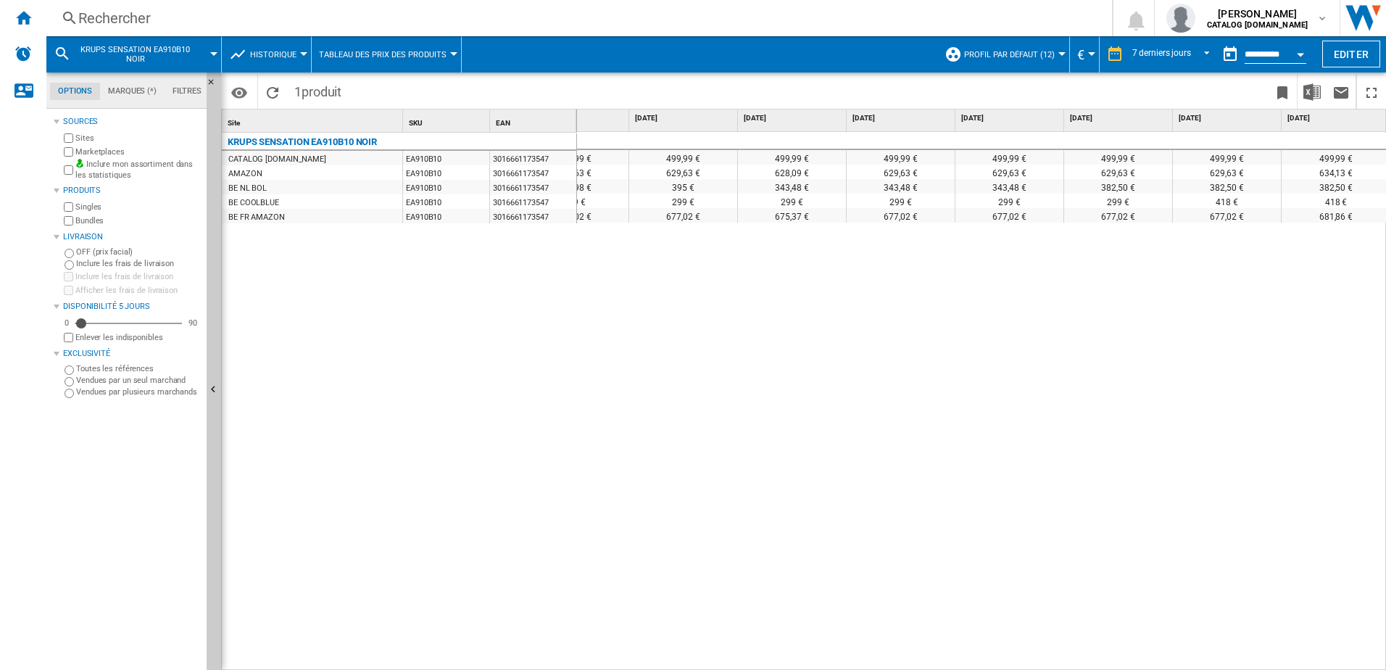
scroll to position [0, 60]
click at [270, 21] on div "Rechercher" at bounding box center [576, 18] width 996 height 20
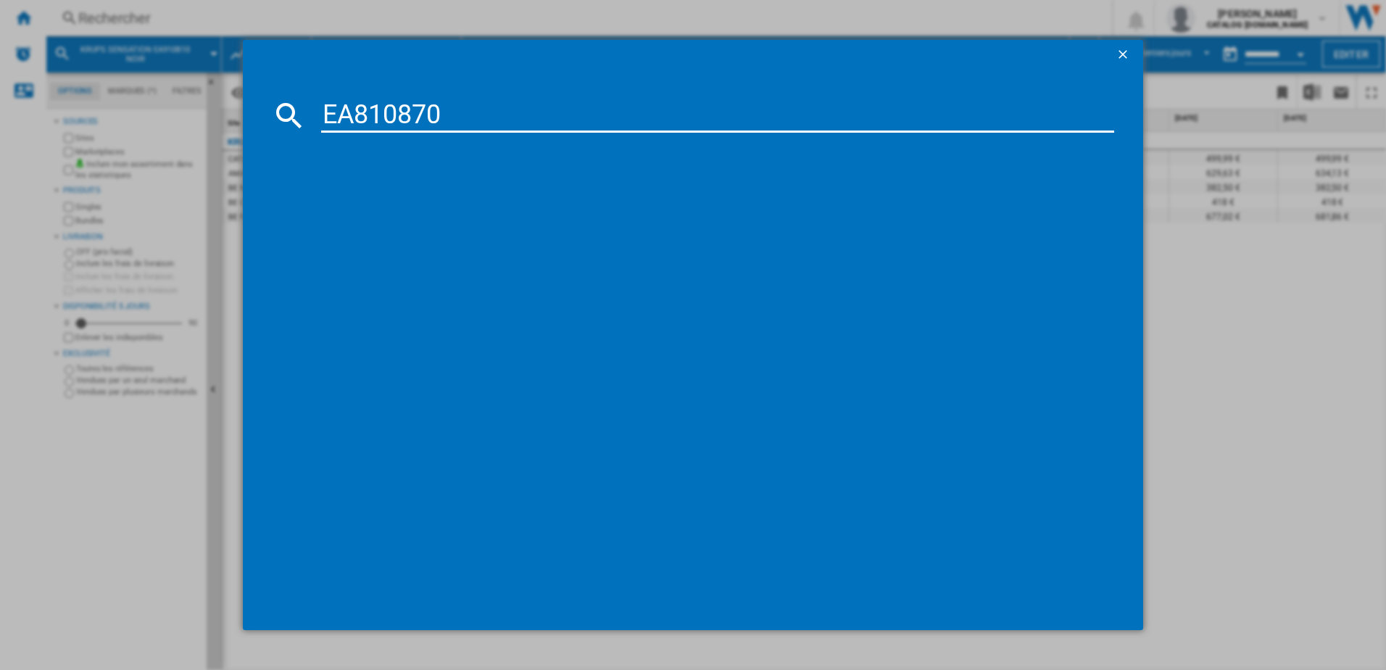
type input "EA810870"
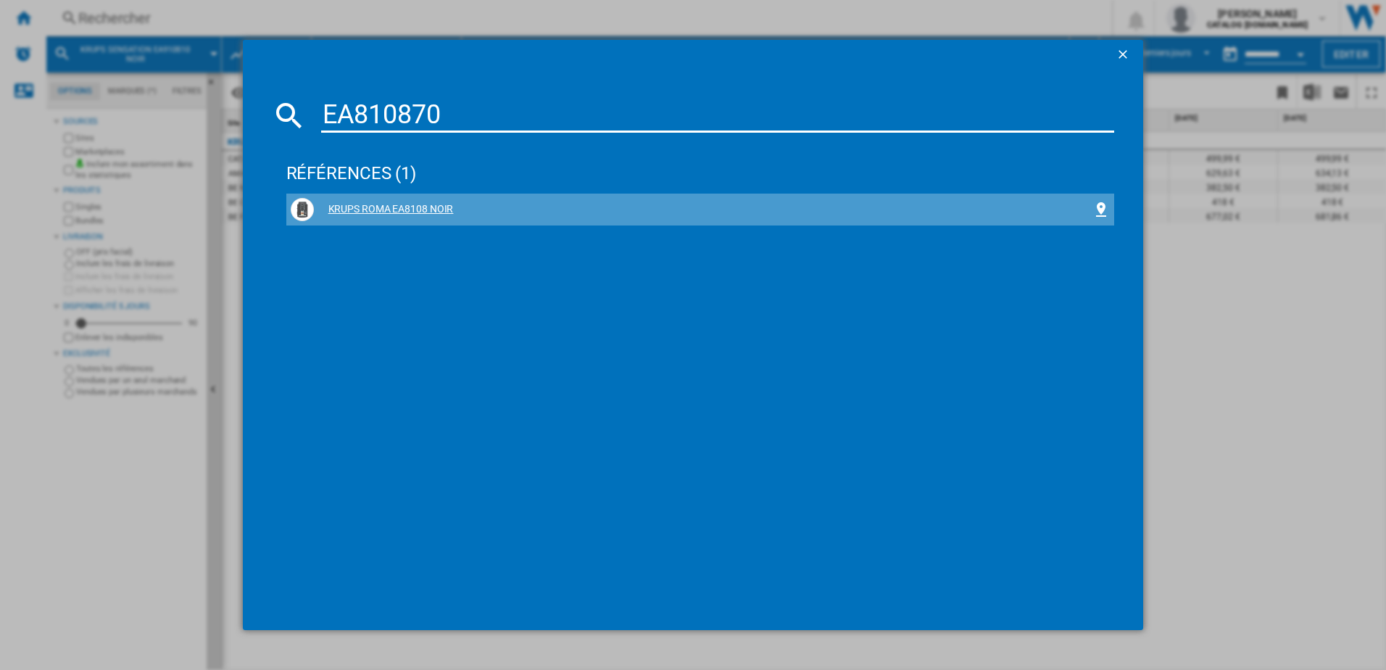
click at [415, 210] on div "KRUPS ROMA EA8108 NOIR" at bounding box center [703, 209] width 779 height 14
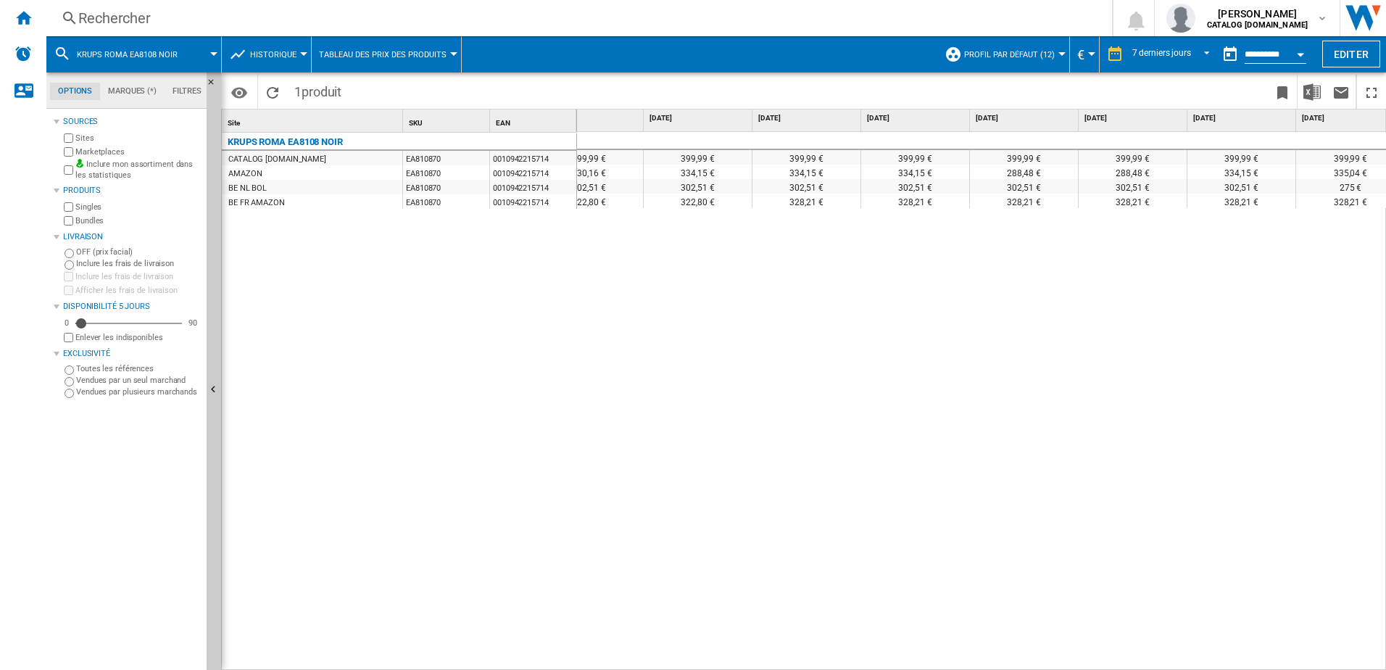
scroll to position [0, 60]
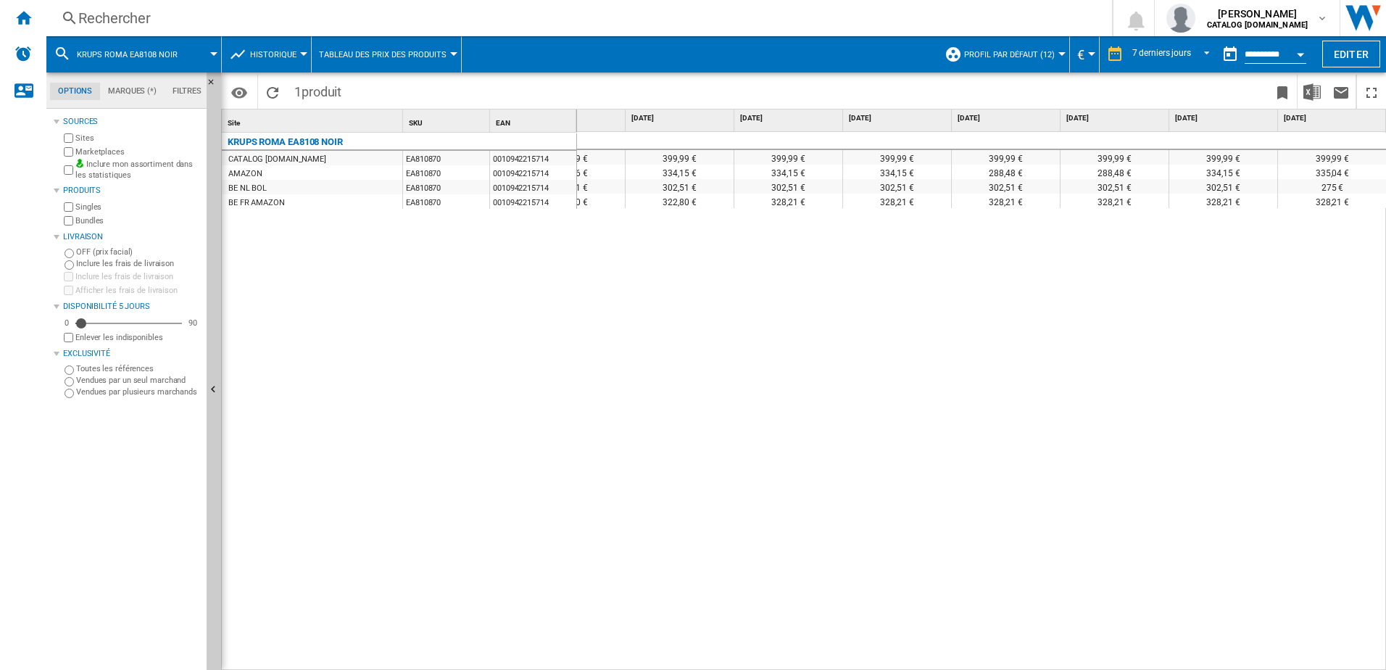
click at [249, 12] on div "Rechercher" at bounding box center [576, 18] width 996 height 20
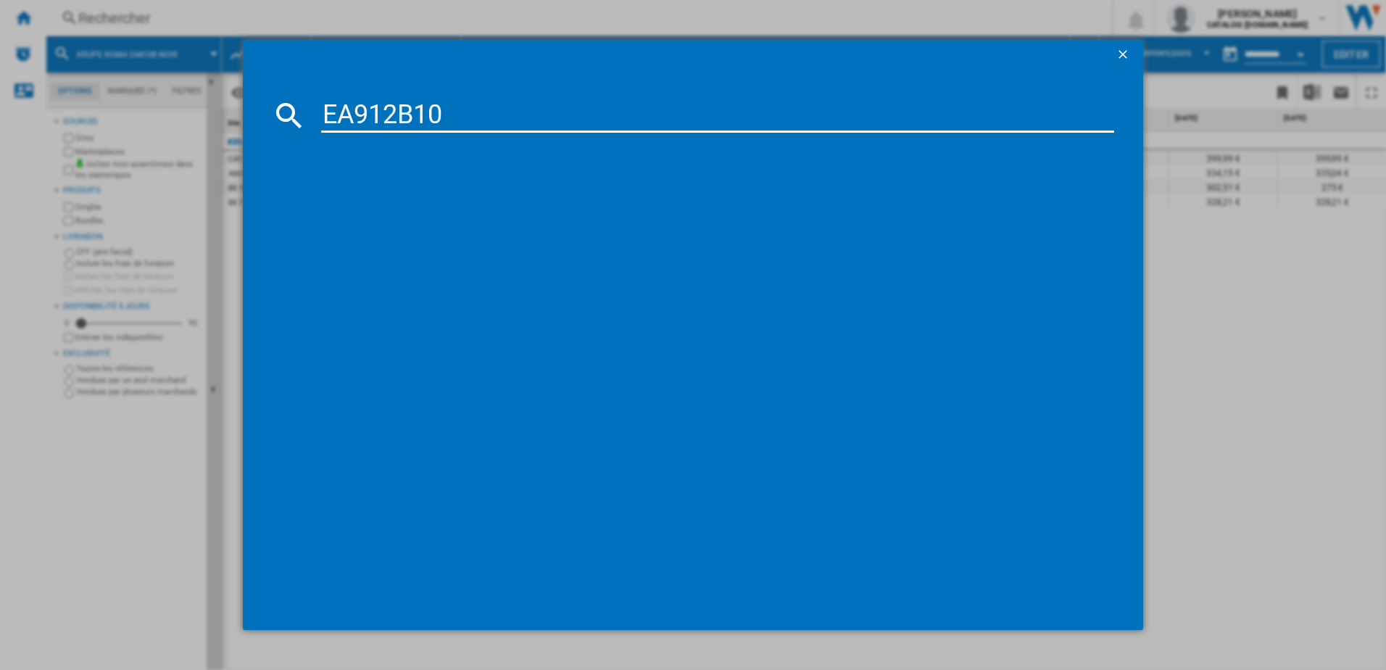
type input "EA912B10"
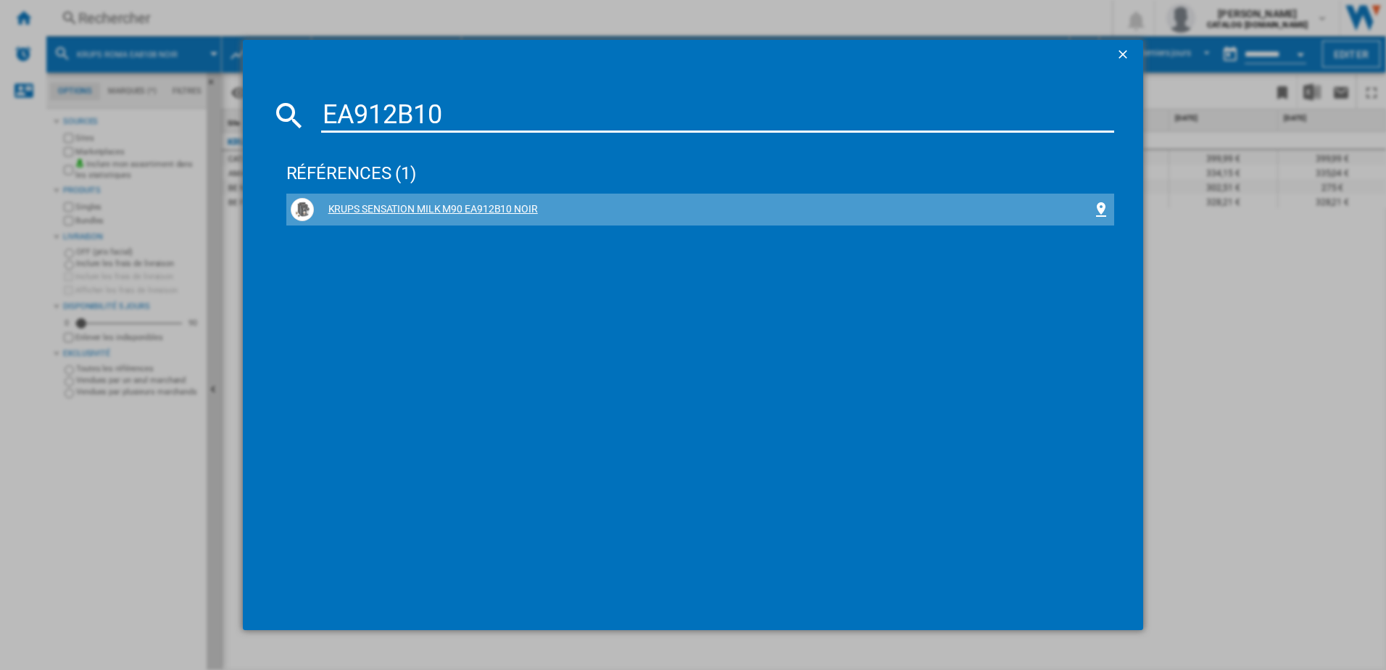
click at [383, 205] on div "KRUPS SENSATION MILK M90 EA912B10 NOIR" at bounding box center [703, 209] width 779 height 14
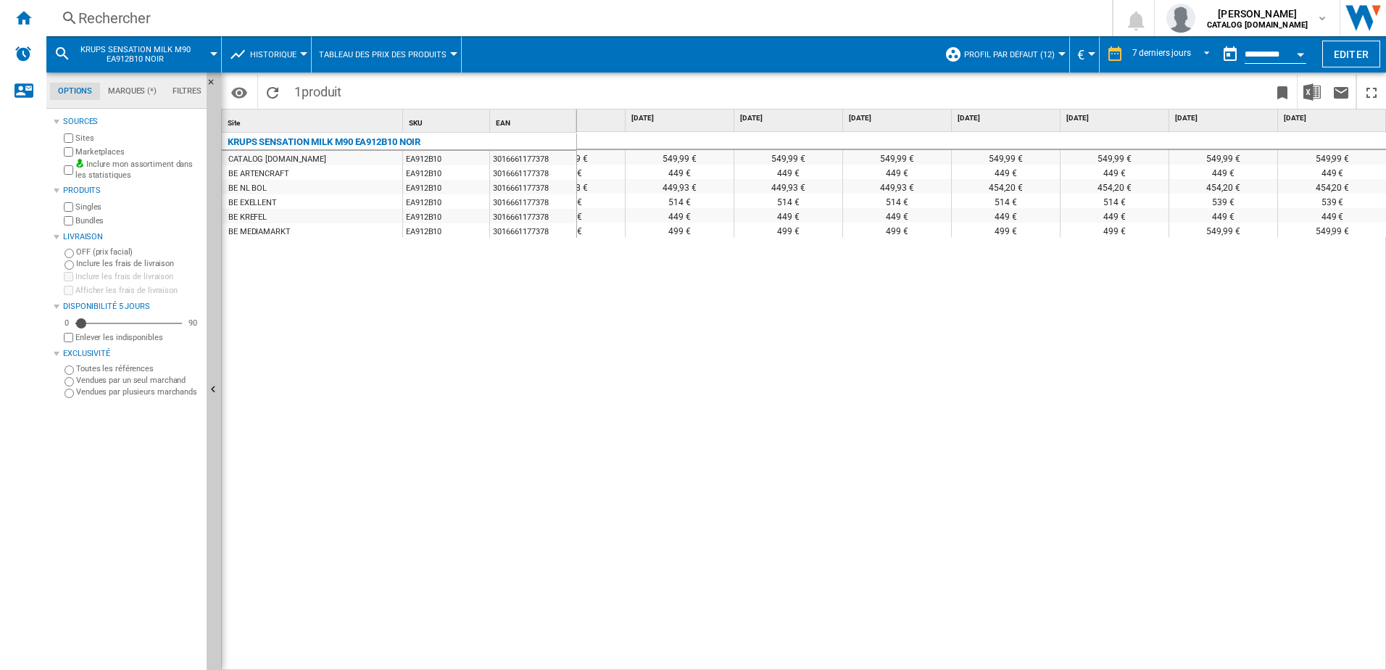
scroll to position [0, 60]
click at [224, 15] on div "Rechercher" at bounding box center [576, 18] width 996 height 20
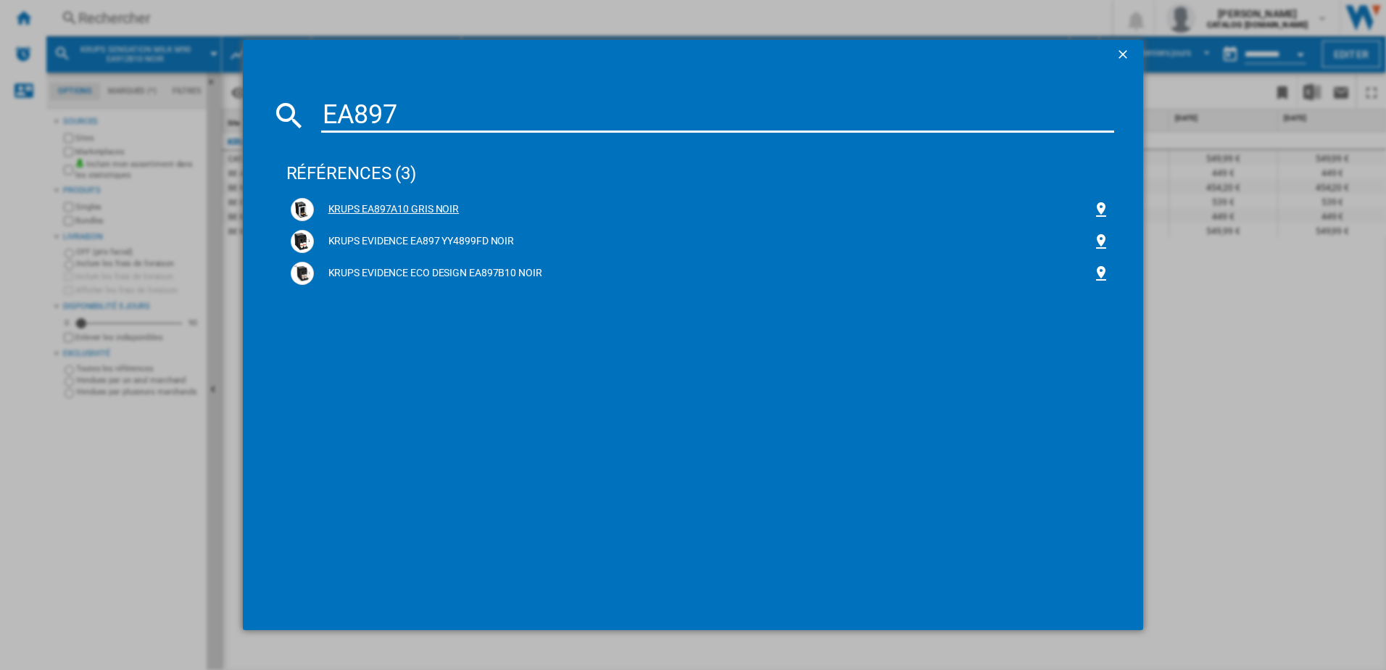
type input "EA897"
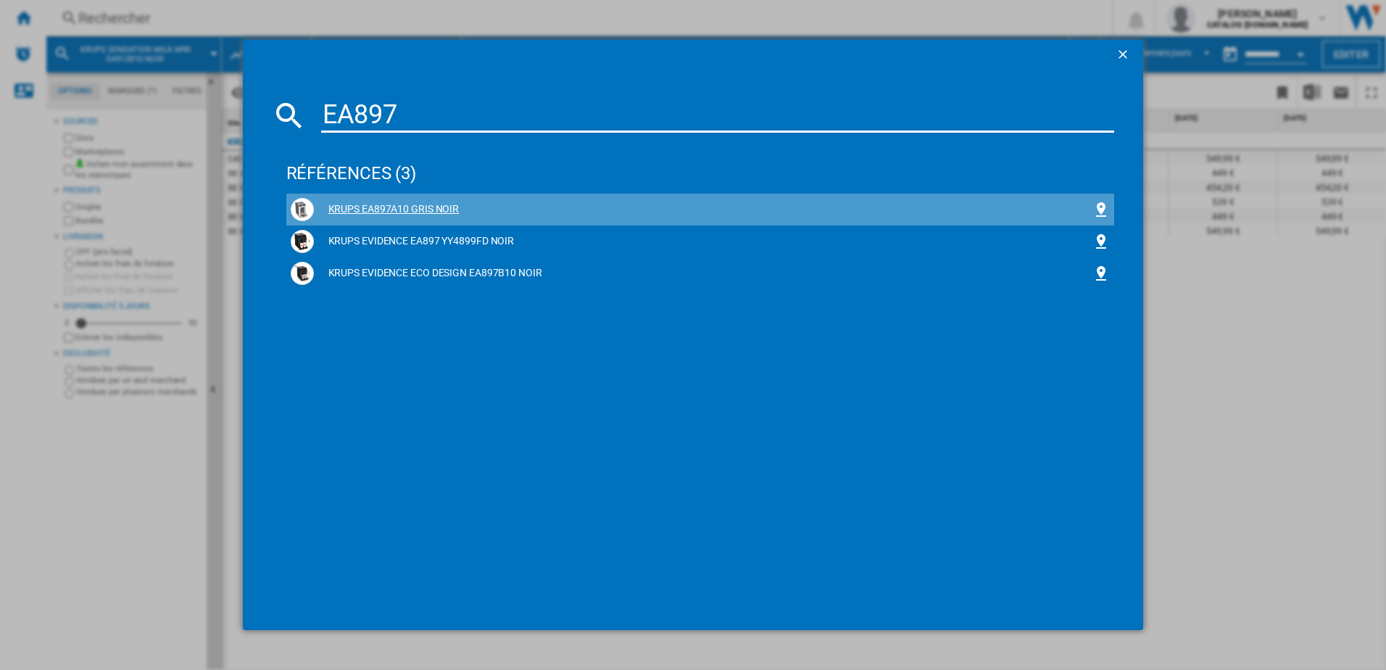
click at [413, 209] on div "KRUPS EA897A10 GRIS NOIR" at bounding box center [703, 209] width 779 height 14
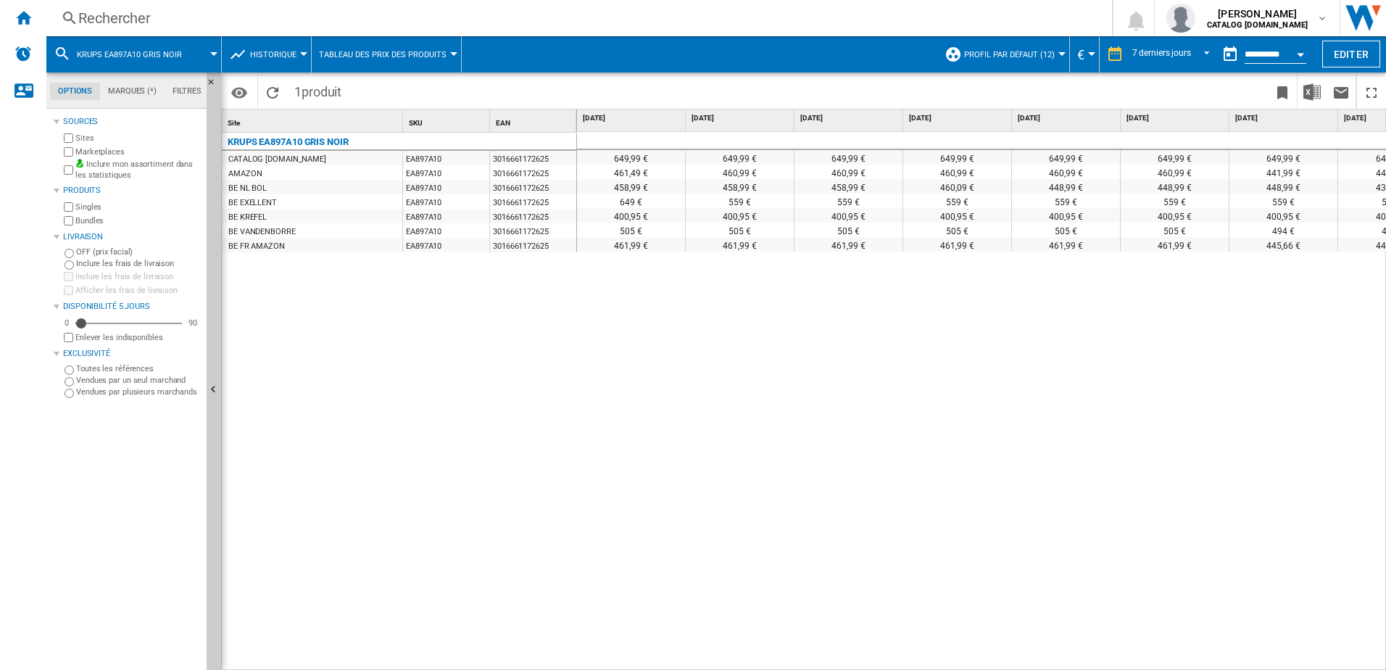
scroll to position [0, 60]
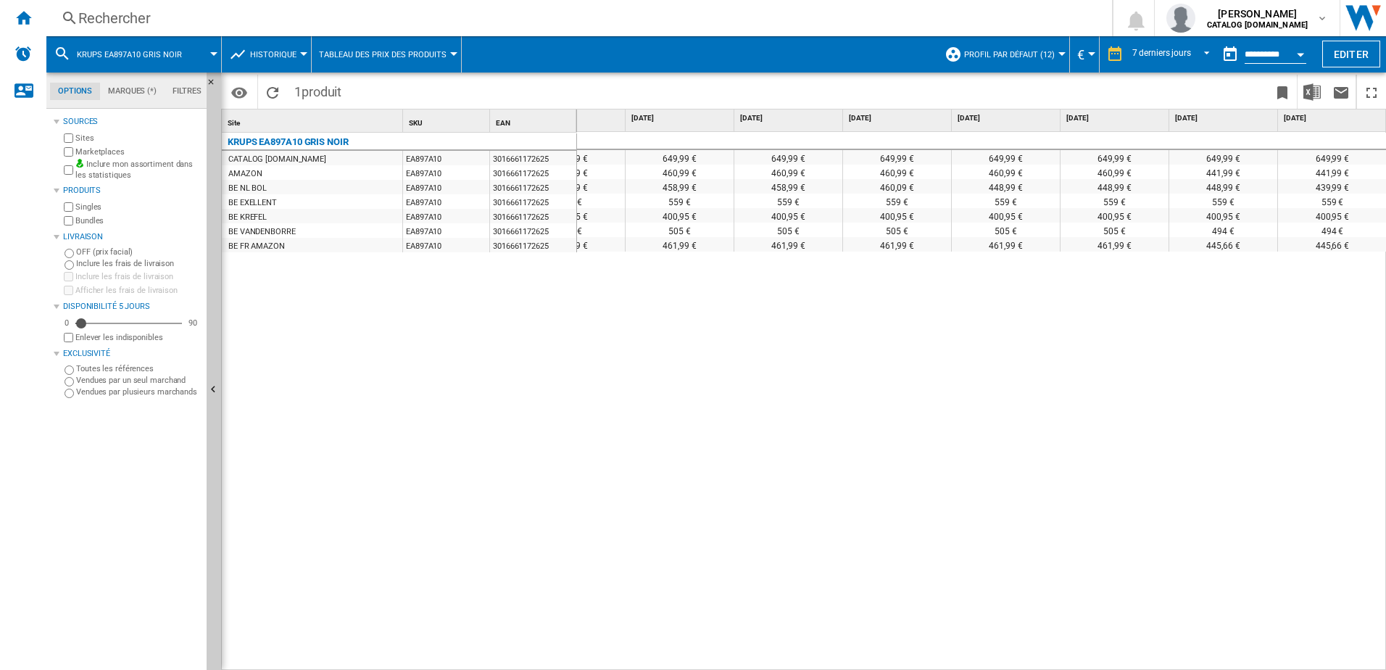
click at [222, 15] on div "Rechercher" at bounding box center [576, 18] width 996 height 20
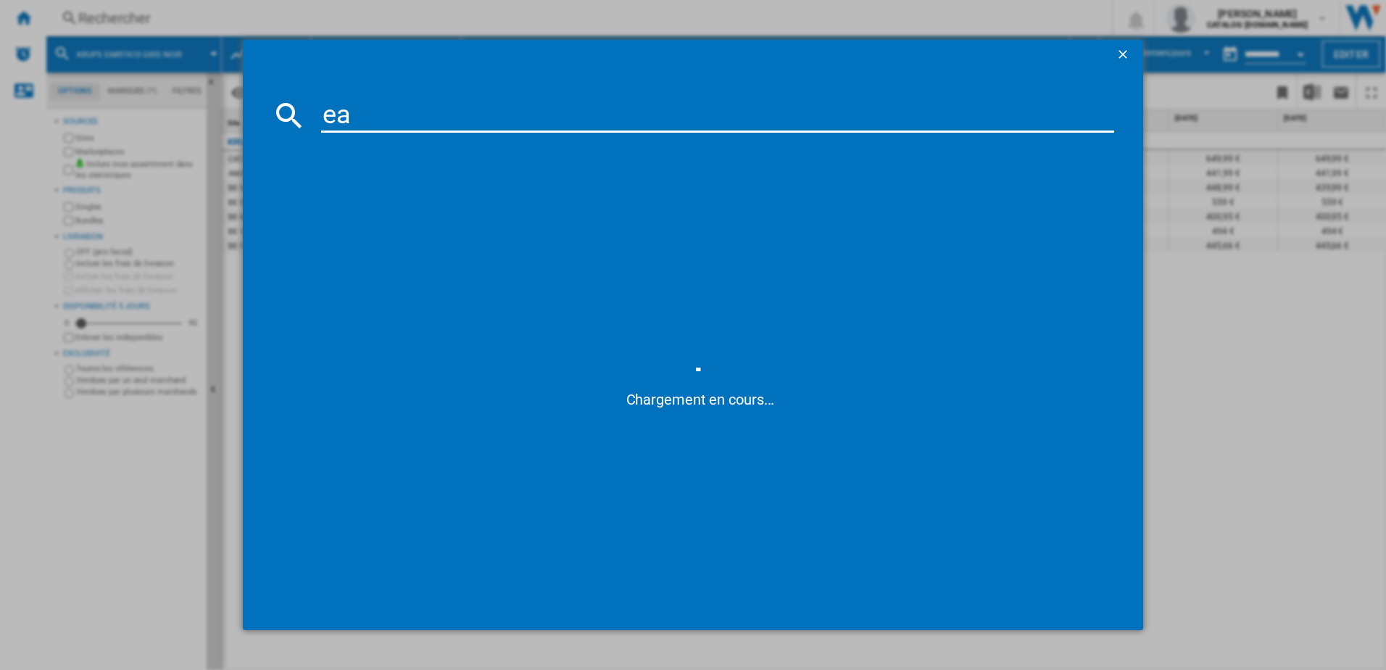
type input "e"
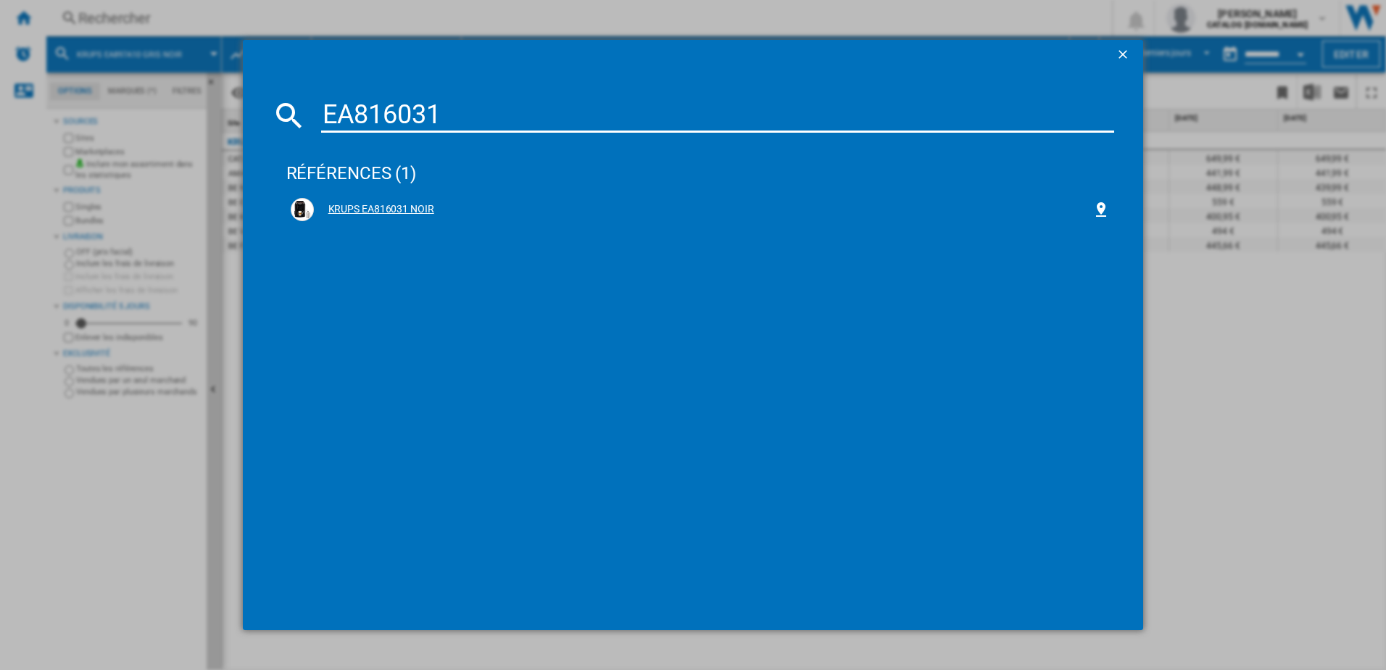
type input "EA816031"
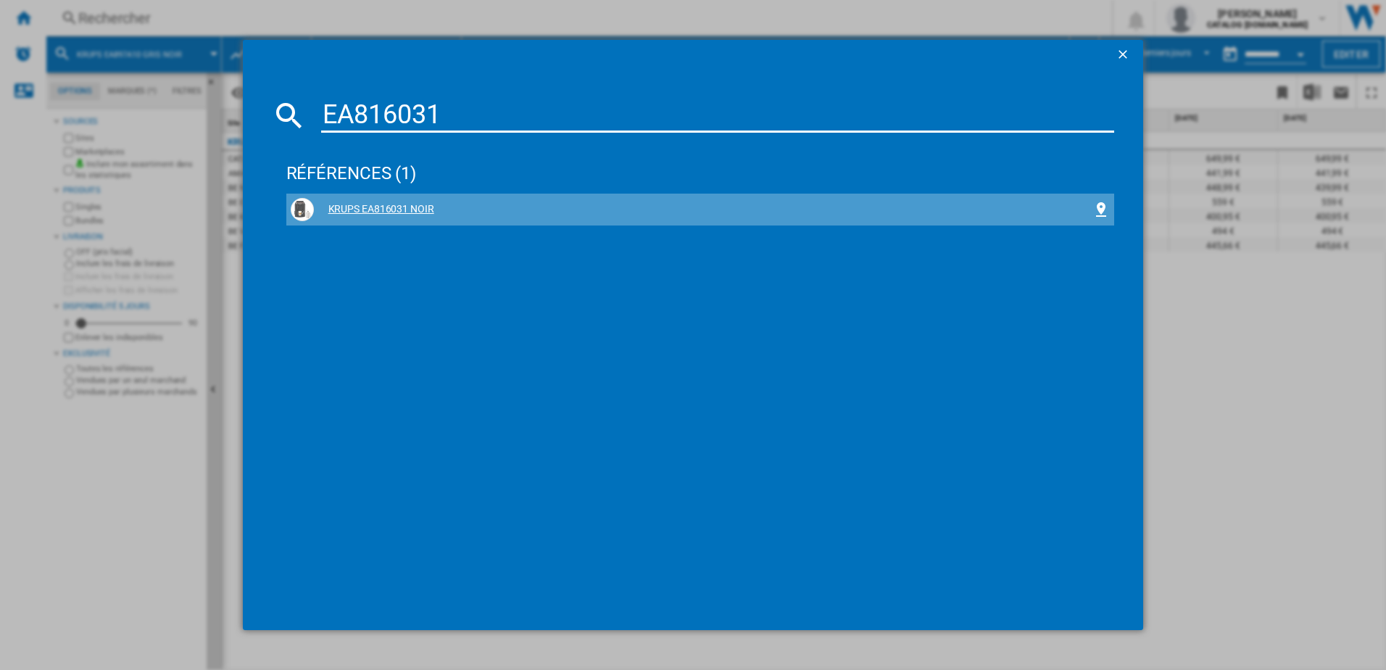
click at [378, 203] on div "KRUPS EA816031 NOIR" at bounding box center [703, 209] width 779 height 14
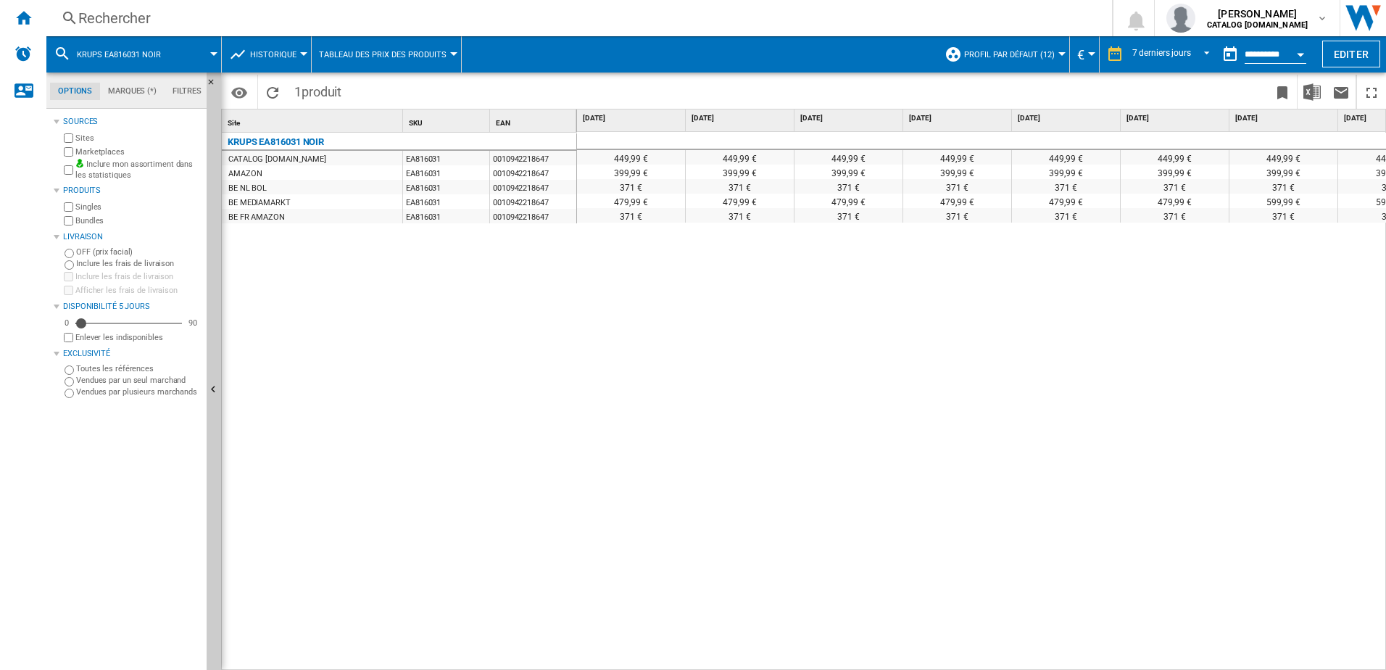
scroll to position [0, 60]
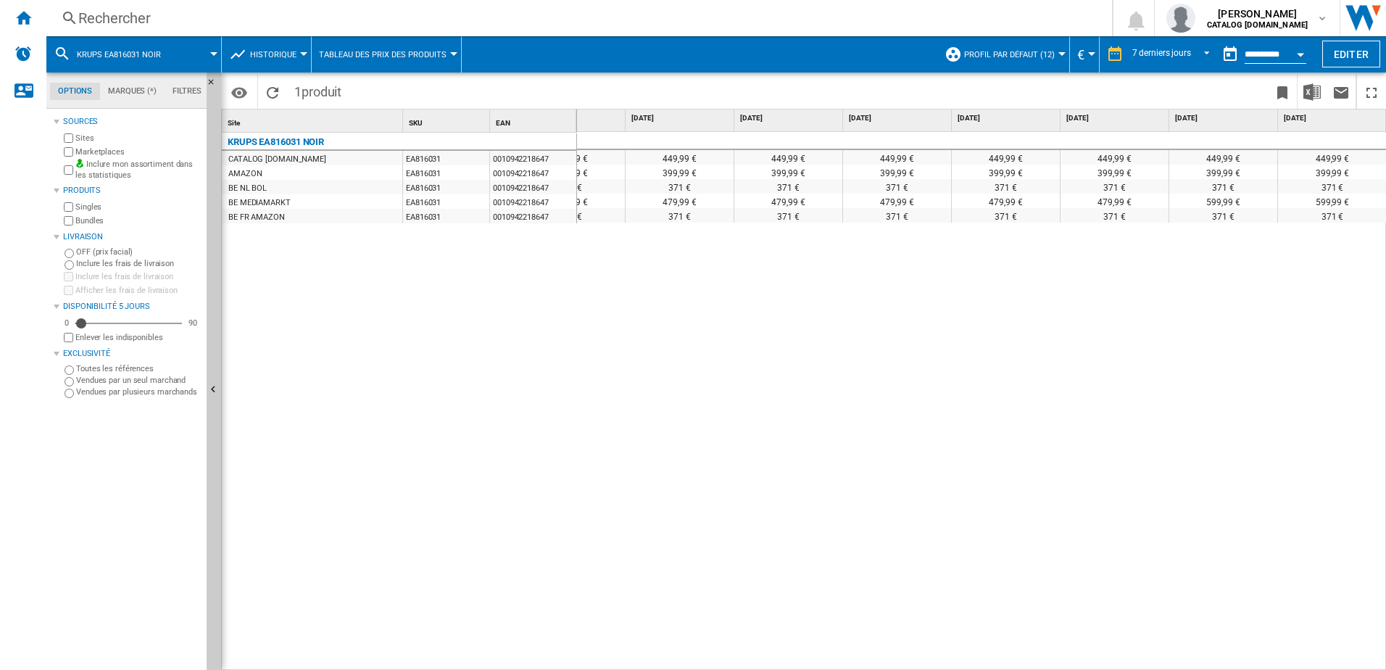
click at [255, 14] on div "Rechercher" at bounding box center [576, 18] width 996 height 20
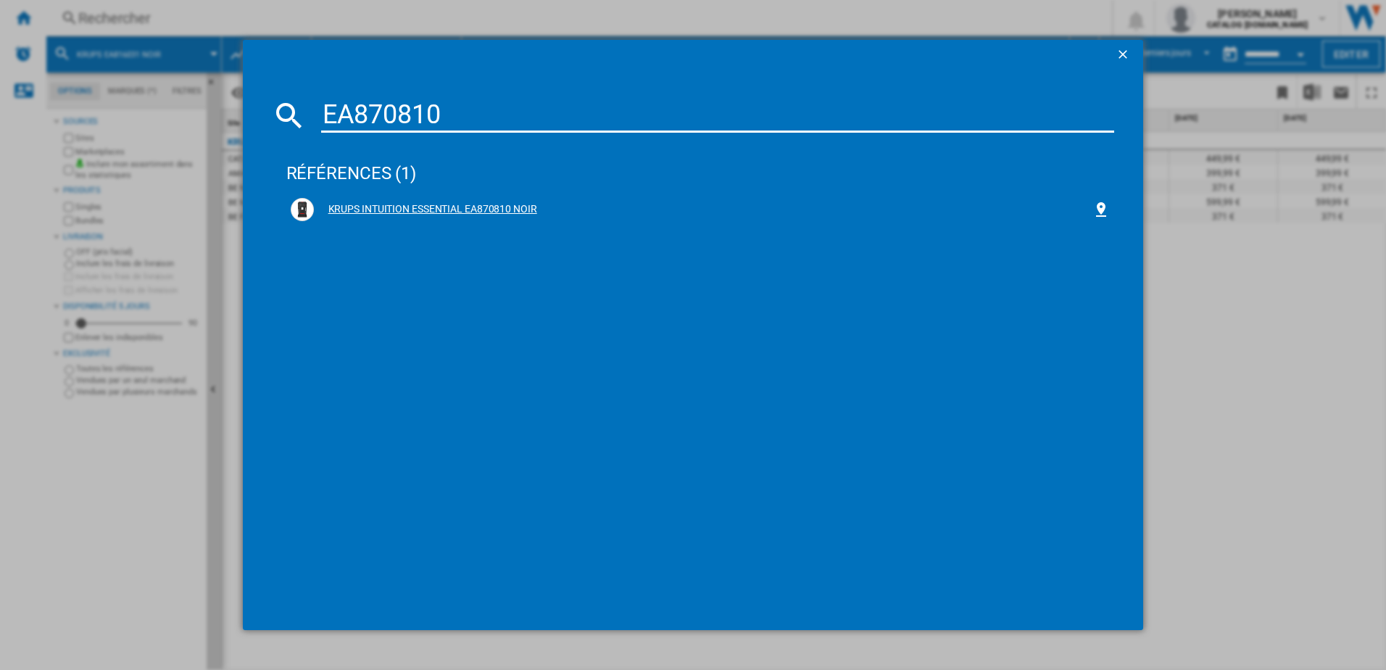
type input "EA870810"
click at [393, 212] on div "KRUPS INTUITION ESSENTIAL EA870810 NOIR" at bounding box center [703, 209] width 779 height 14
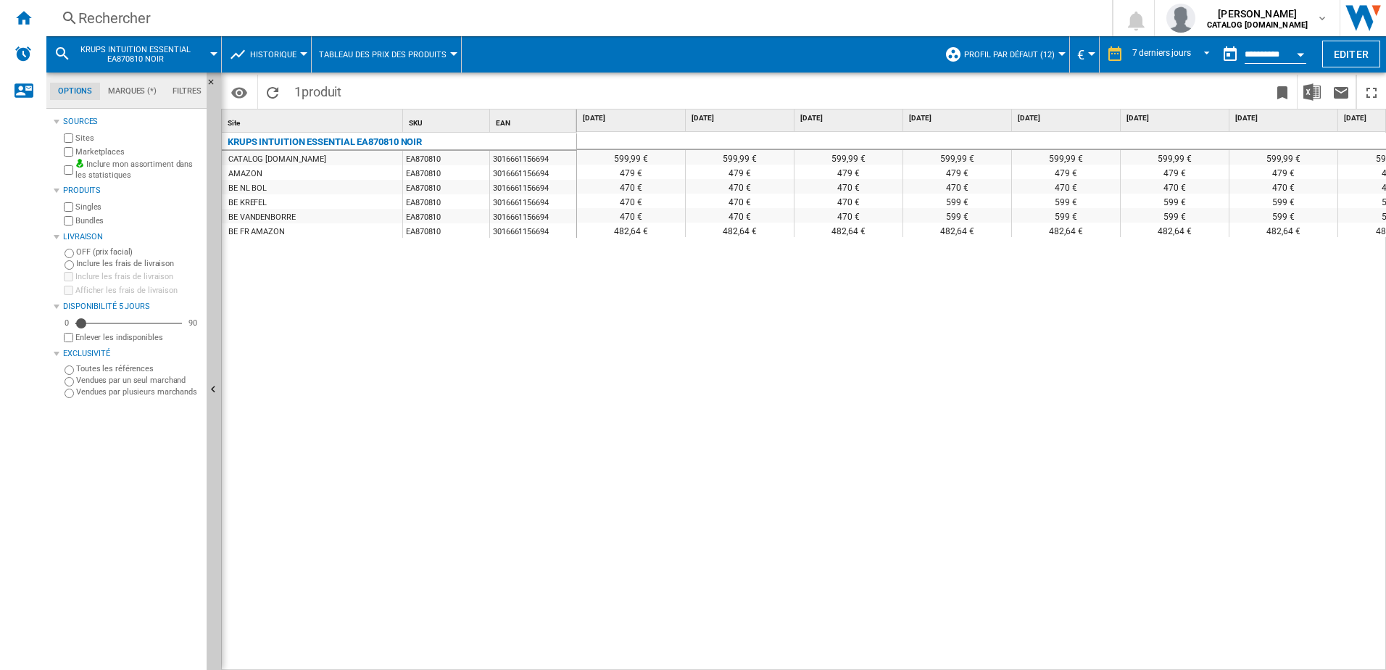
scroll to position [0, 60]
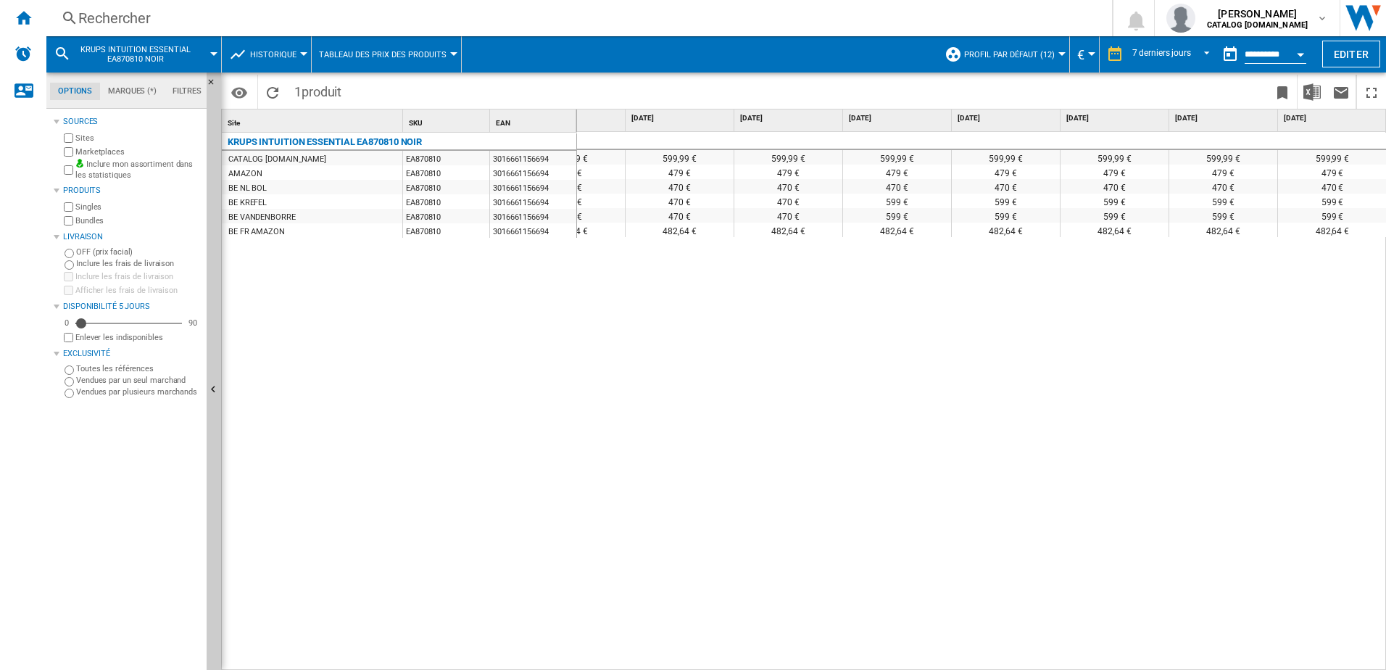
click at [245, 12] on div "Rechercher" at bounding box center [576, 18] width 996 height 20
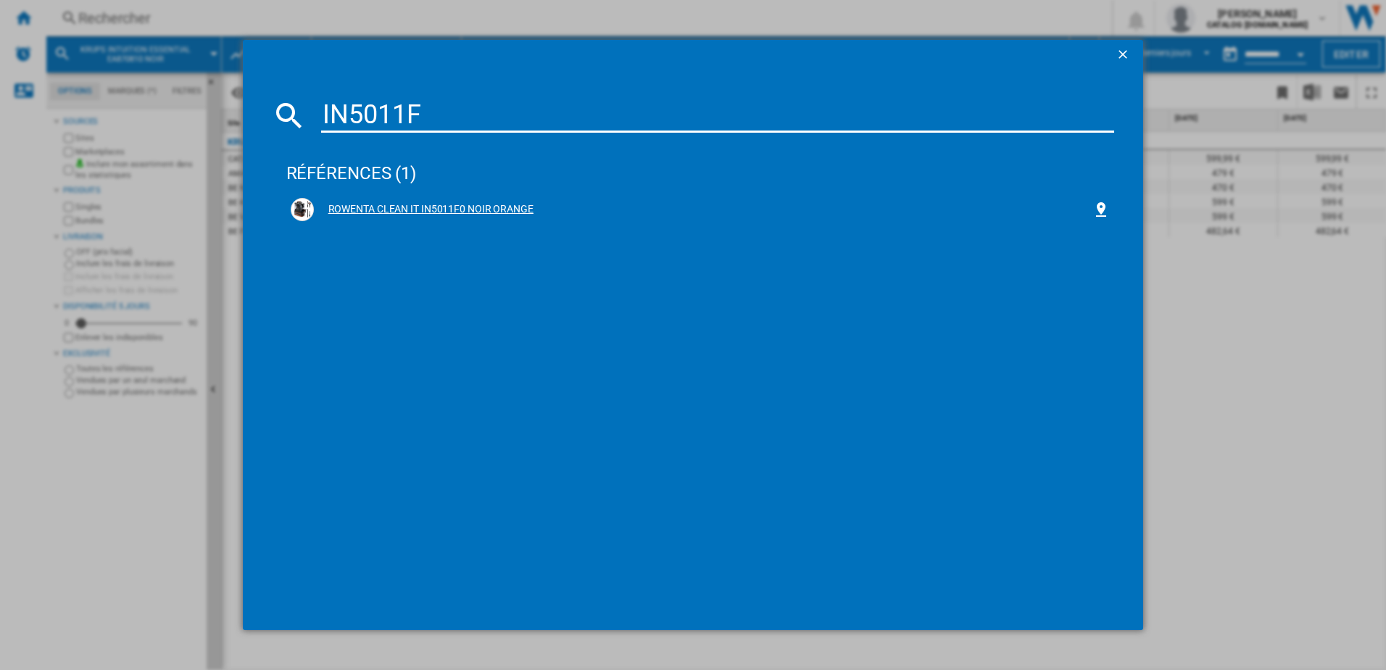
type input "IN5011F"
click at [410, 209] on div "ROWENTA CLEAN IT IN5011F0 NOIR ORANGE" at bounding box center [703, 209] width 779 height 14
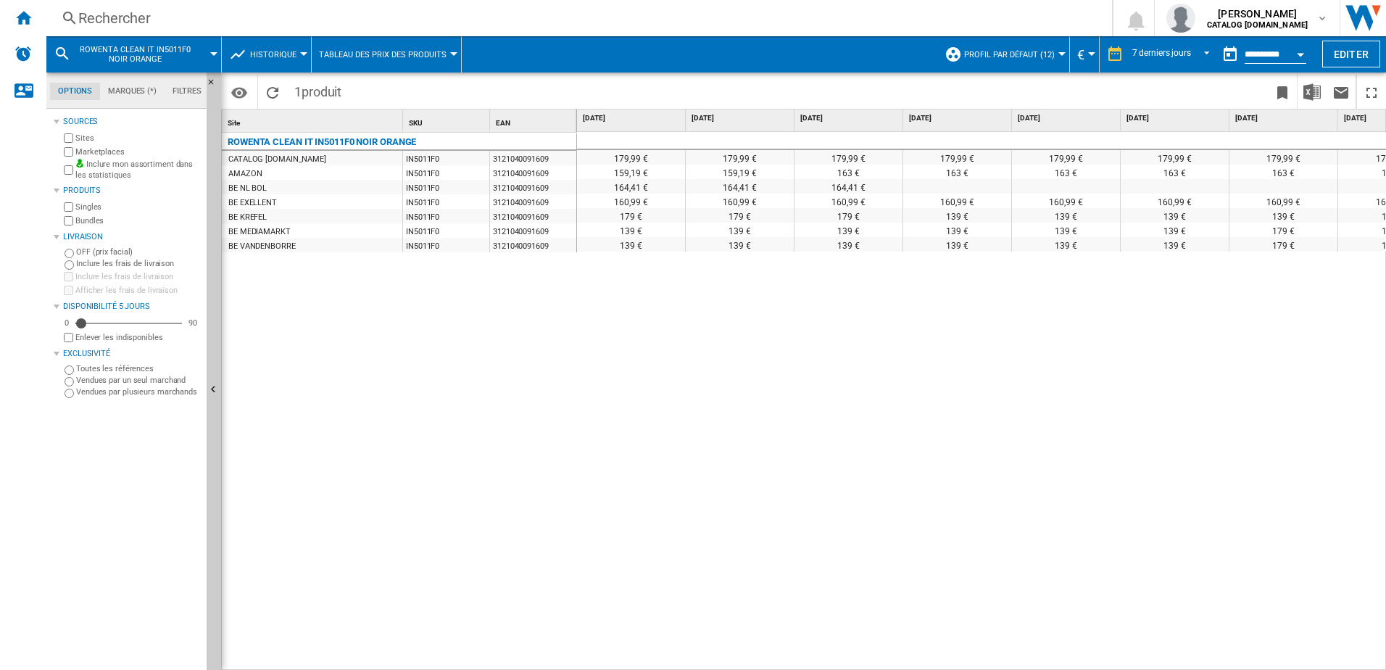
scroll to position [0, 60]
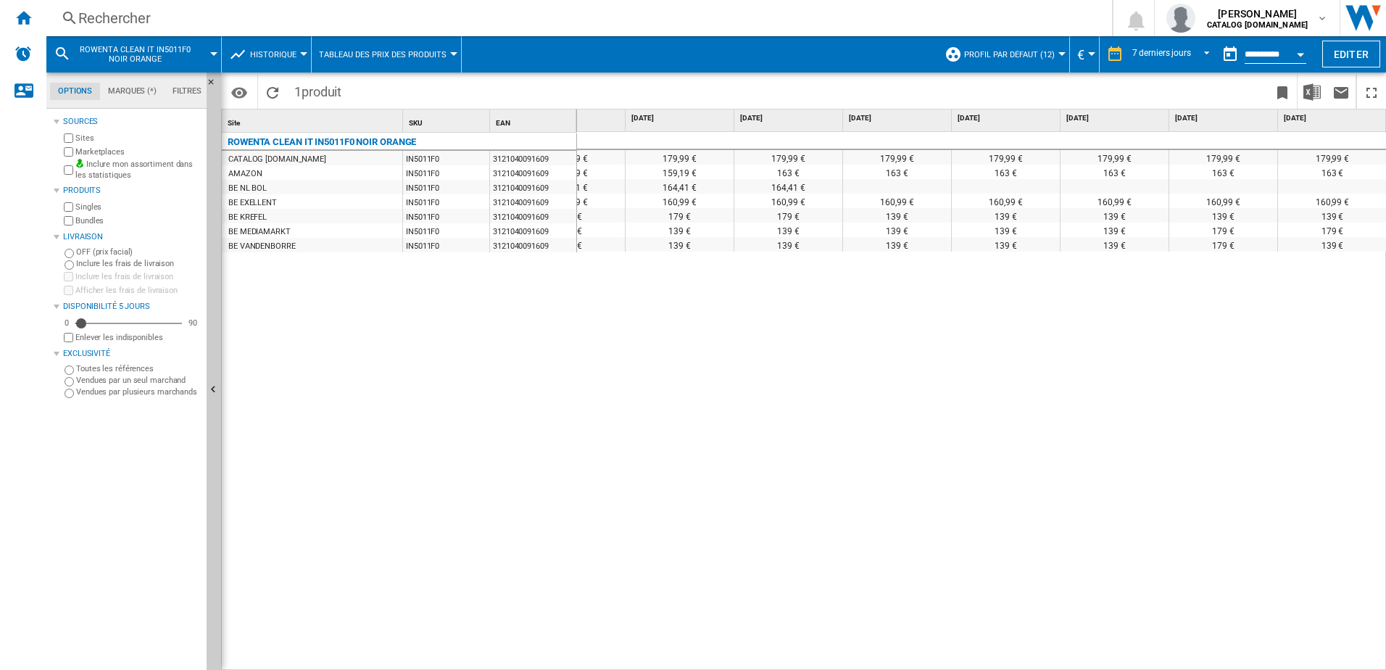
click at [328, 24] on div "Rechercher" at bounding box center [576, 18] width 996 height 20
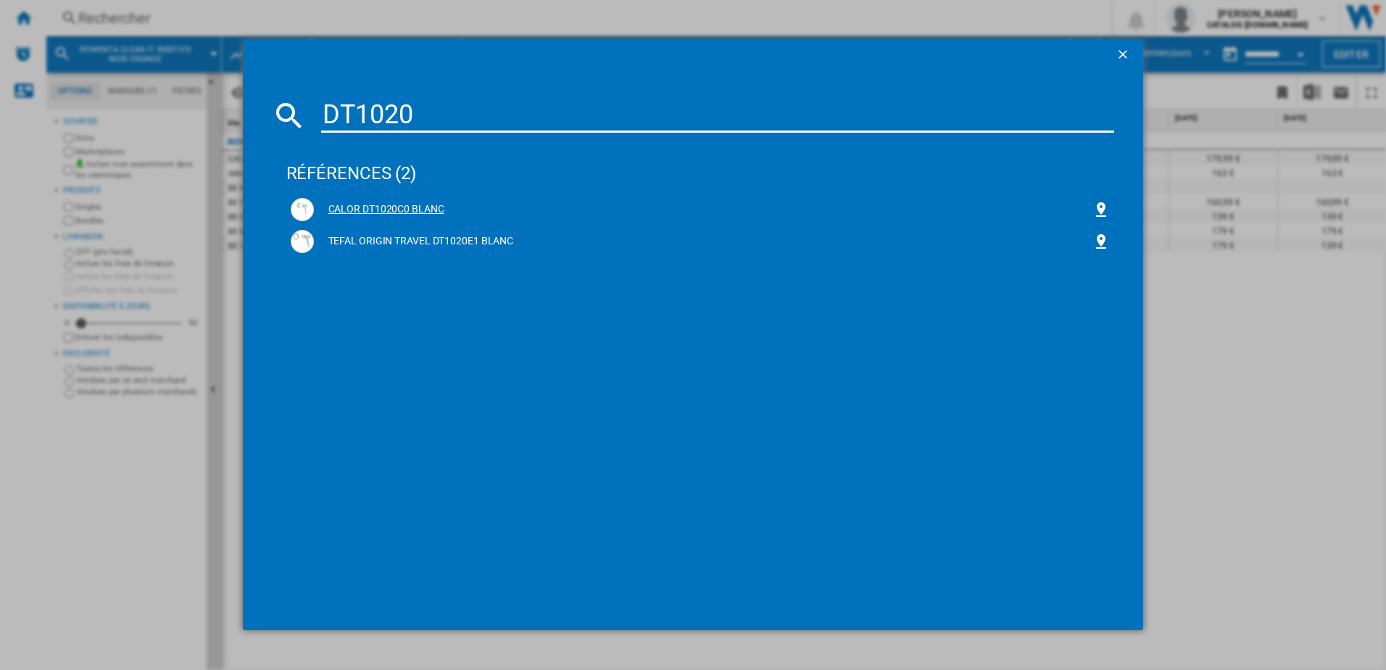
type input "DT1020"
click at [383, 211] on div "CALOR DT1020C0 BLANC" at bounding box center [703, 209] width 779 height 14
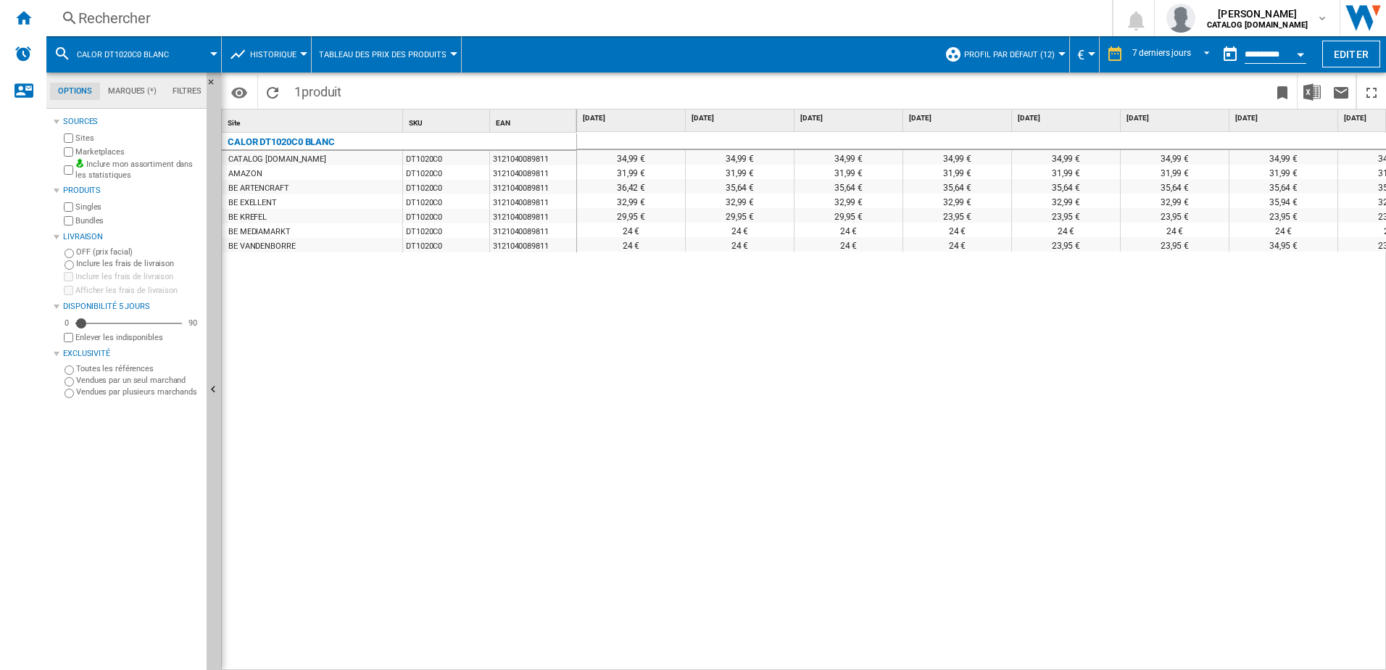
scroll to position [0, 60]
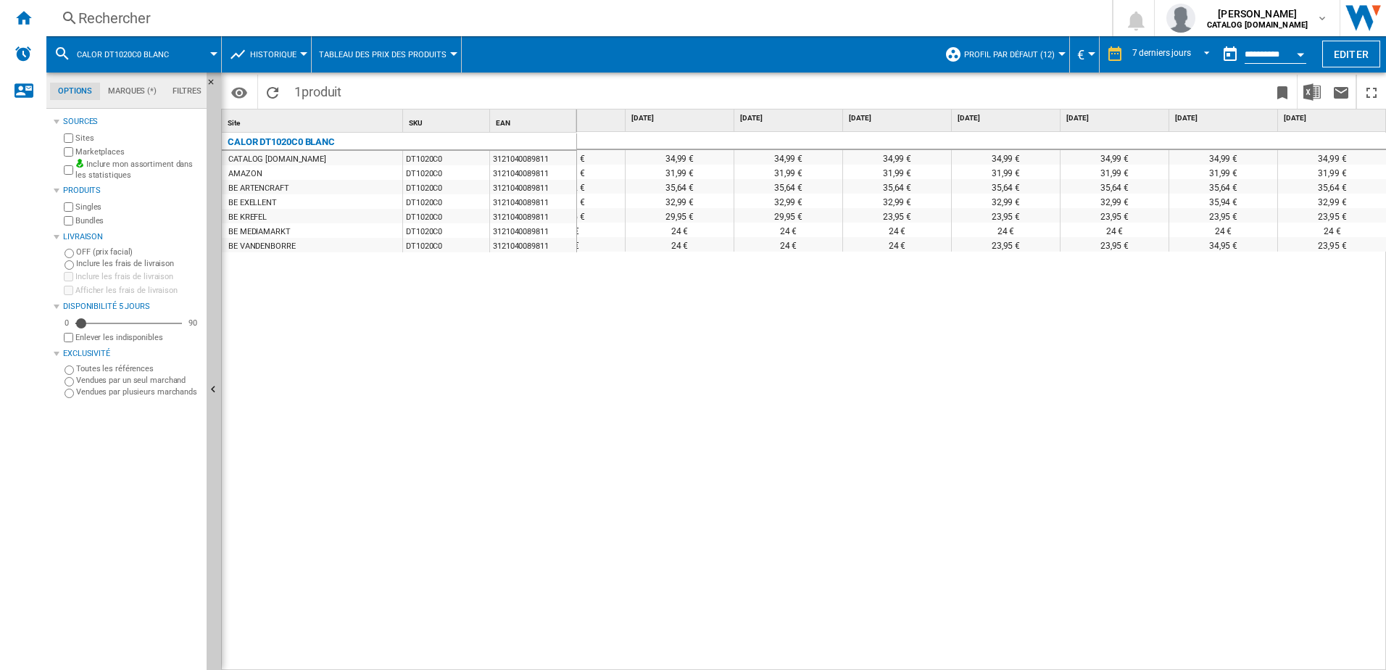
click at [251, 12] on div "Rechercher" at bounding box center [576, 18] width 996 height 20
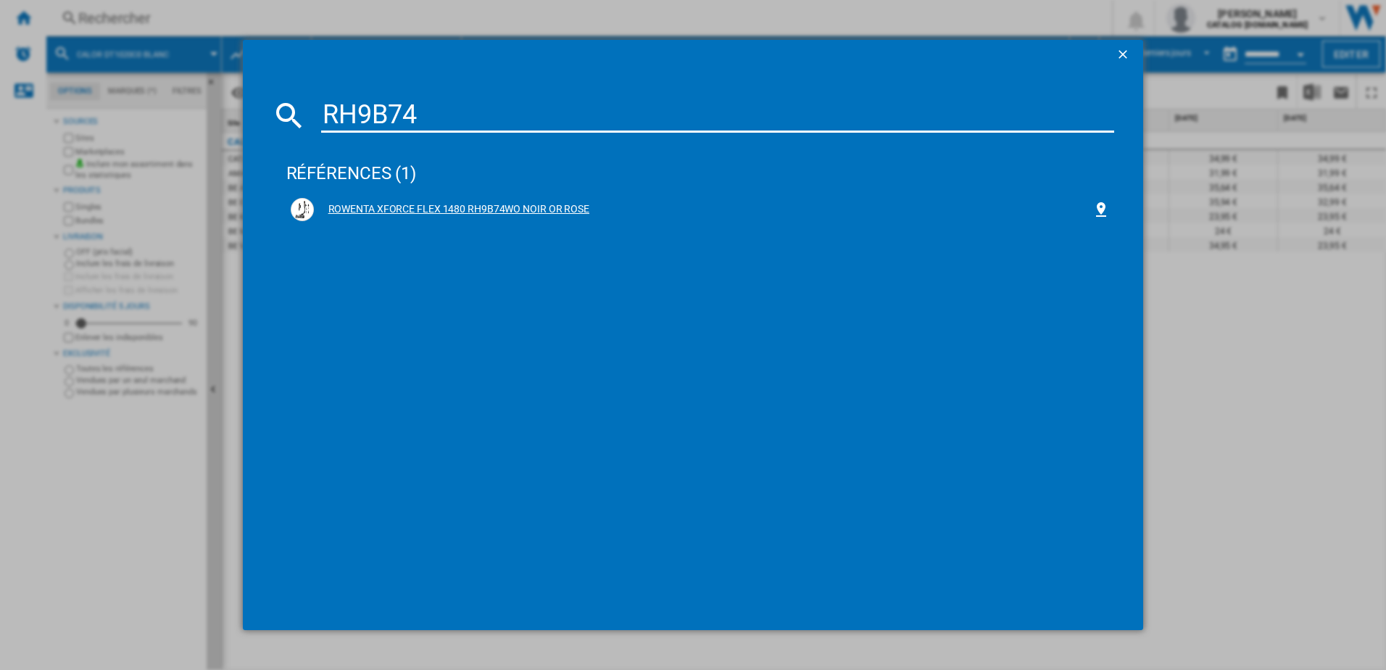
type input "RH9B74"
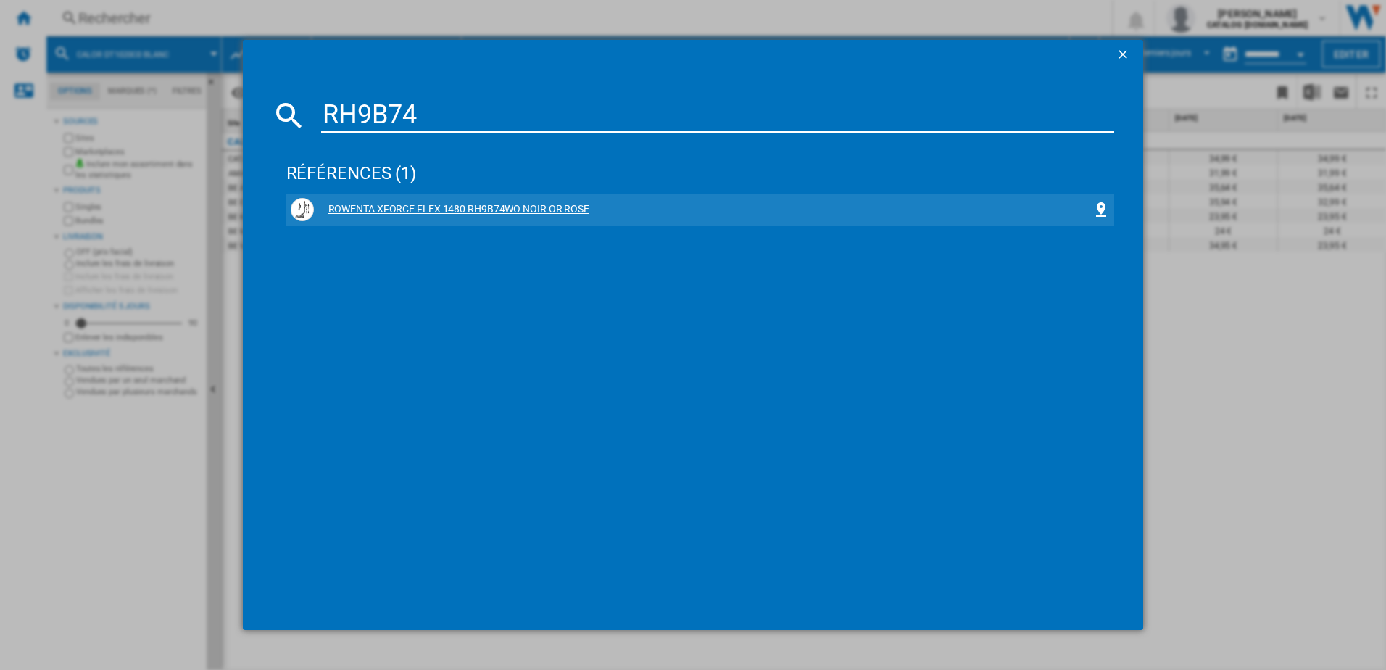
click at [375, 206] on div "ROWENTA XFORCE FLEX 1480 RH9B74WO NOIR OR ROSE" at bounding box center [703, 209] width 779 height 14
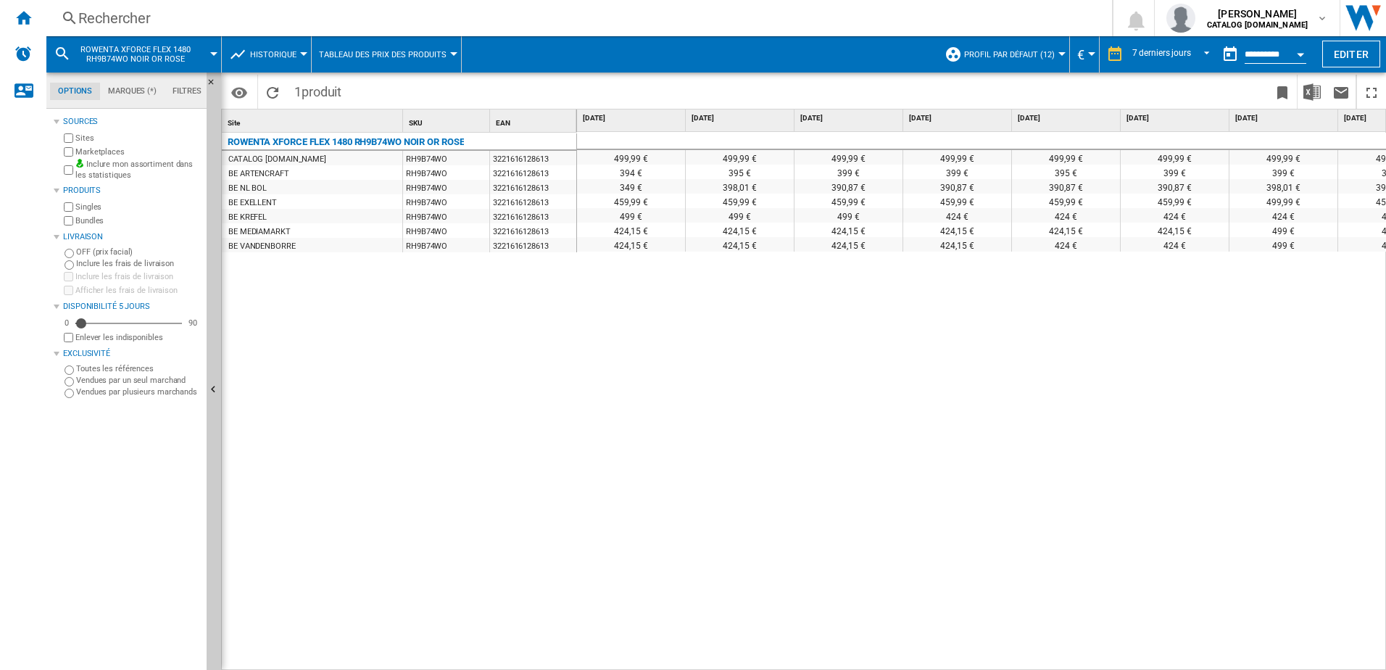
scroll to position [0, 60]
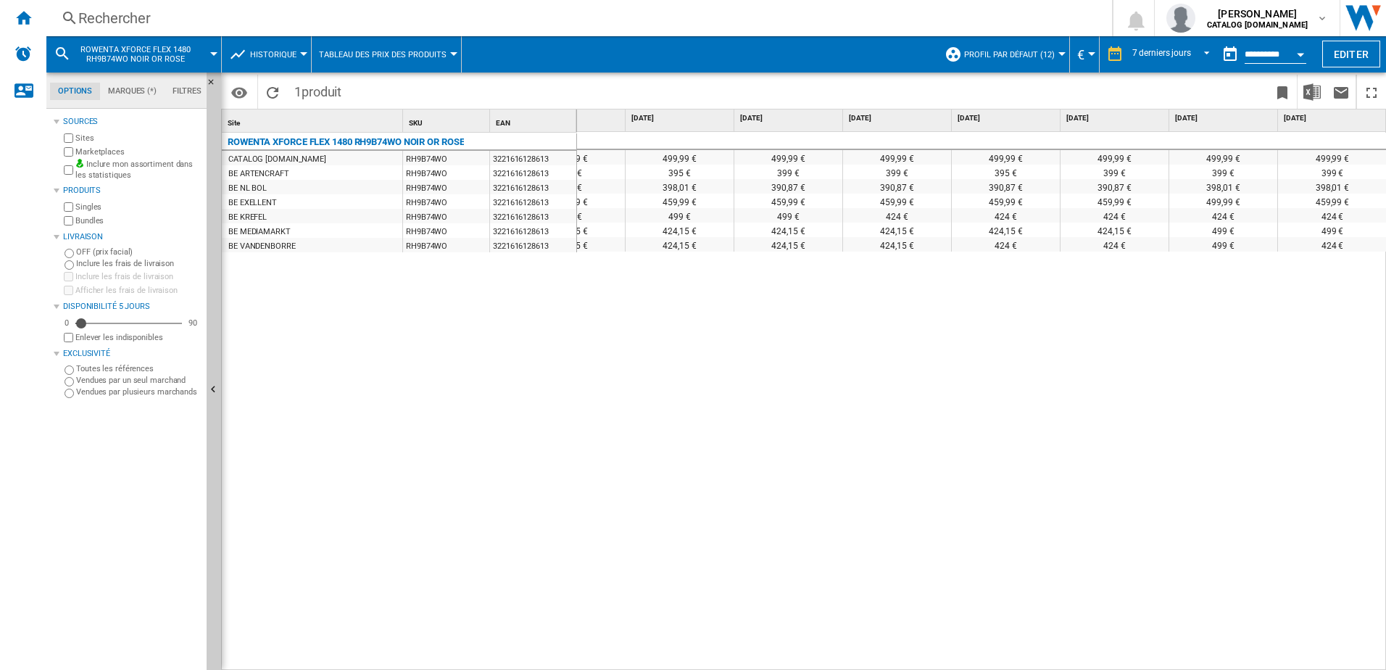
click at [286, 12] on div "Rechercher" at bounding box center [576, 18] width 996 height 20
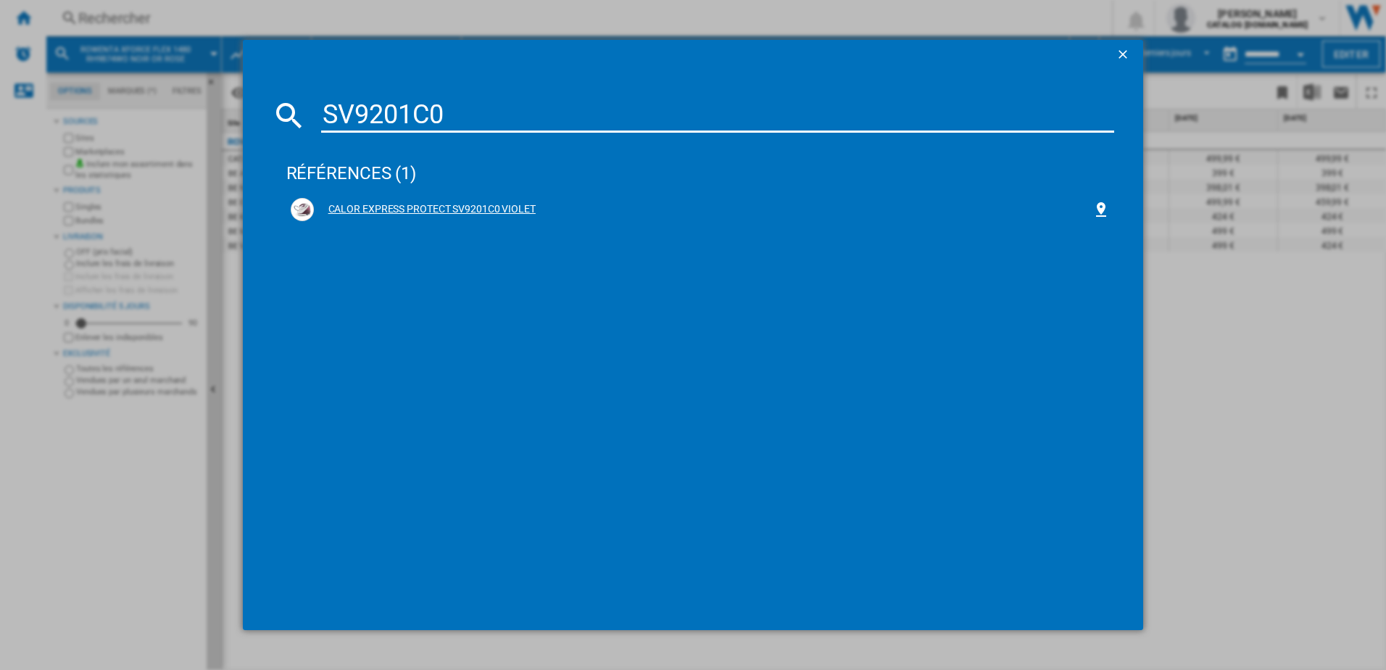
type input "SV9201C0"
drag, startPoint x: 401, startPoint y: 207, endPoint x: 596, endPoint y: 407, distance: 279.8
click at [401, 206] on div "CALOR EXPRESS PROTECT SV9201C0 VIOLET" at bounding box center [703, 209] width 779 height 14
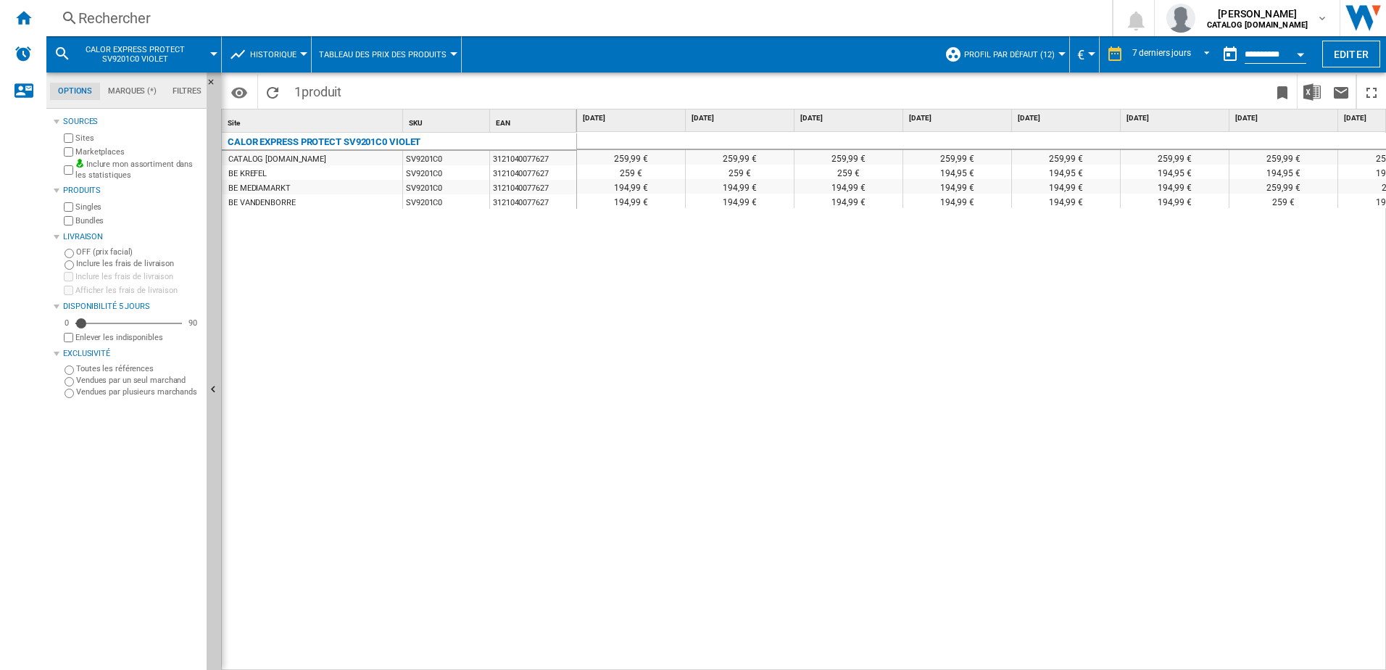
scroll to position [0, 60]
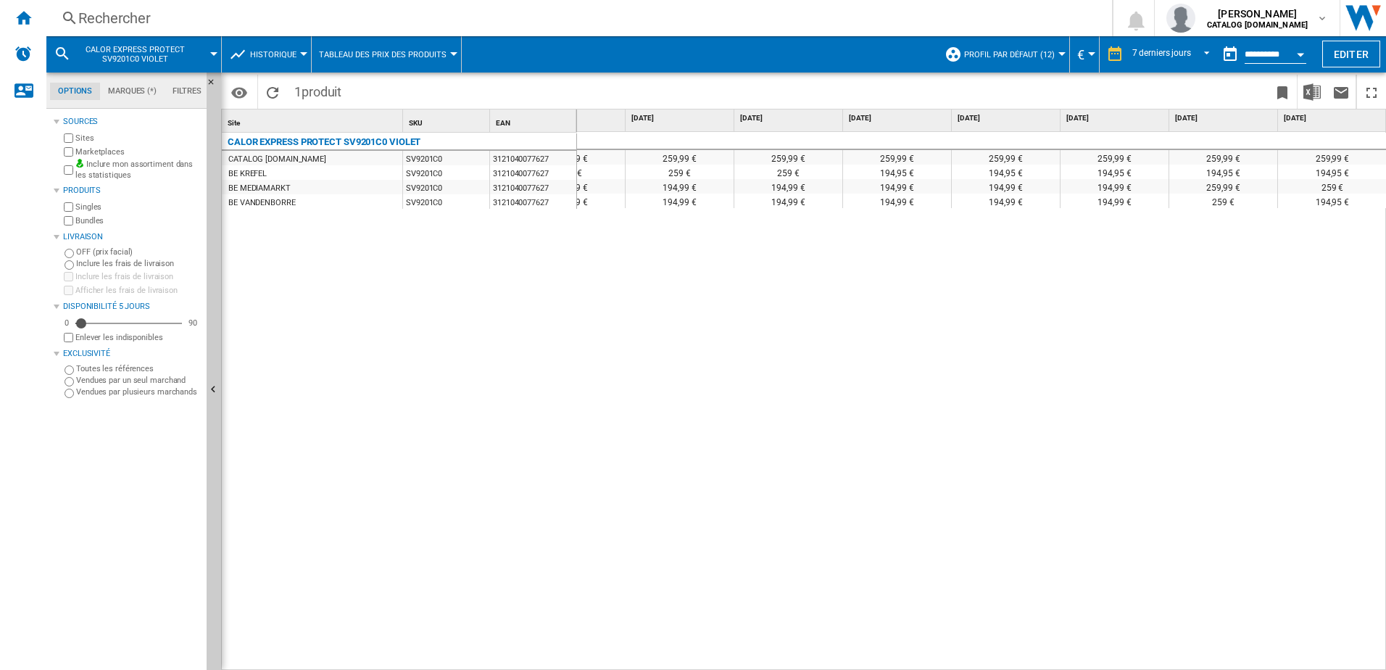
click at [271, 25] on div "Rechercher" at bounding box center [576, 18] width 996 height 20
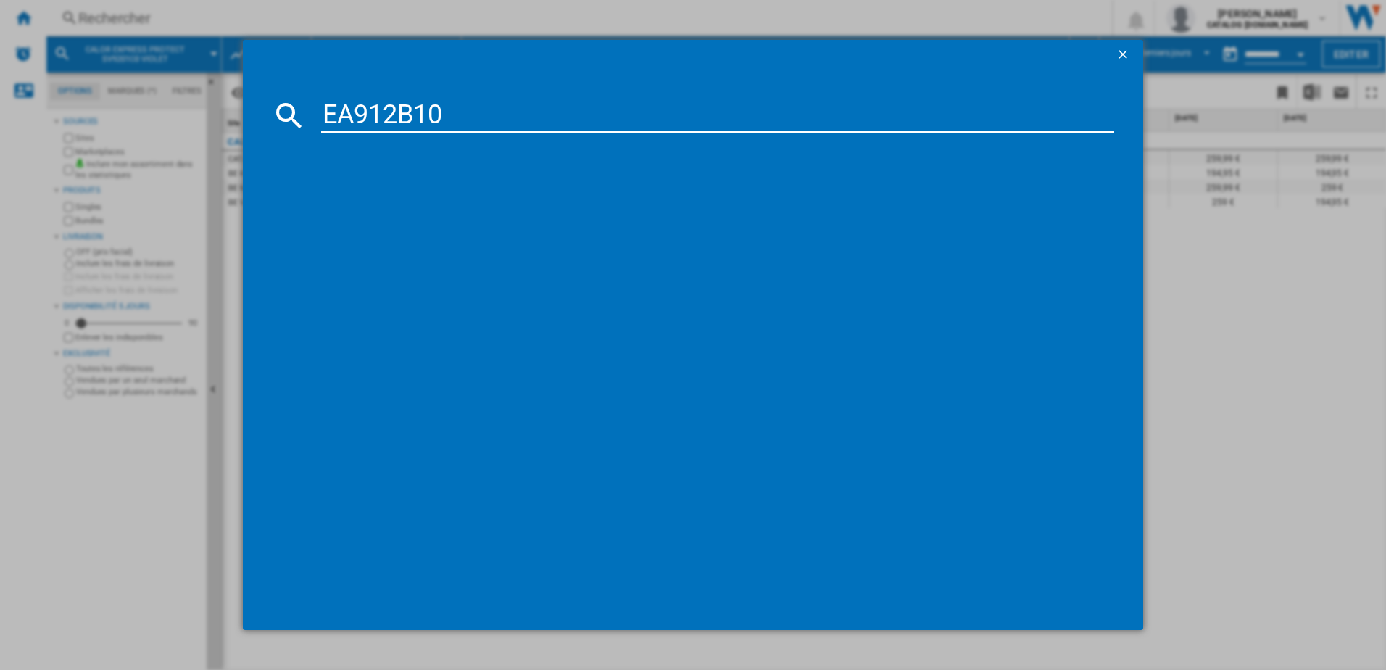
type input "EA912B10"
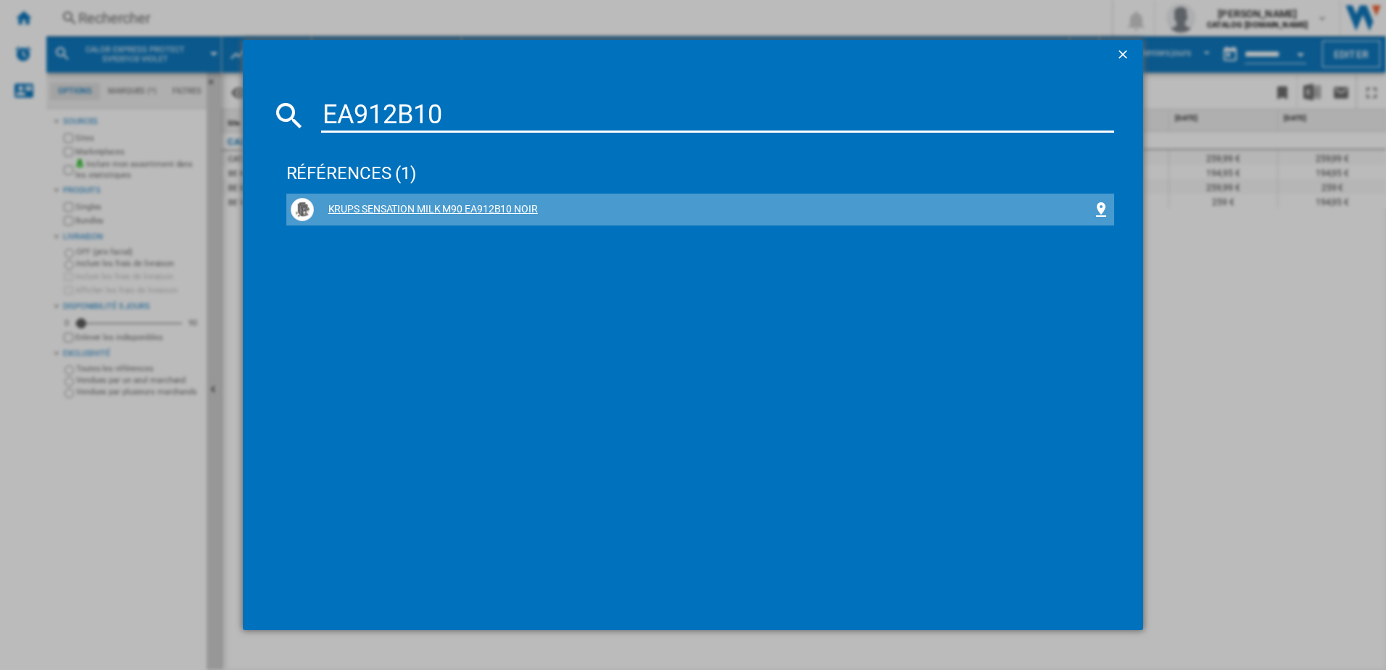
click at [449, 200] on div "KRUPS SENSATION MILK M90 EA912B10 NOIR" at bounding box center [701, 209] width 820 height 23
click at [447, 211] on div "KRUPS SENSATION MILK M90 EA912B10 NOIR" at bounding box center [703, 209] width 779 height 14
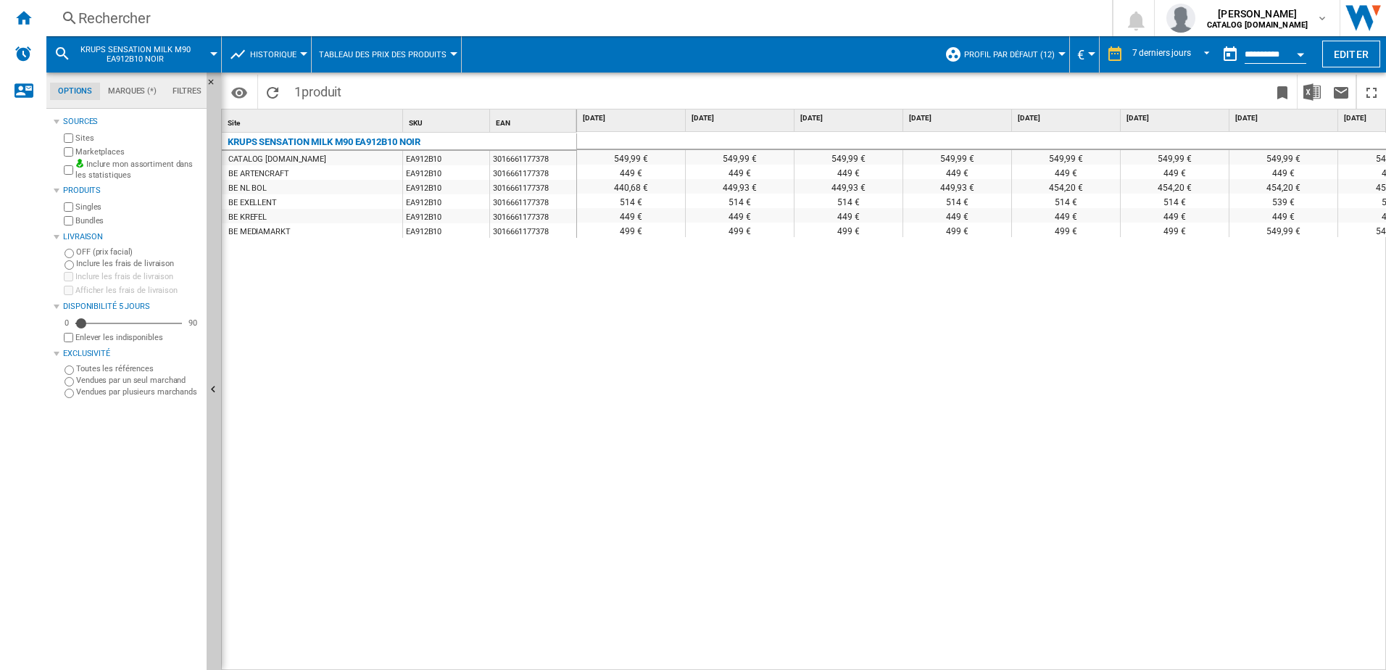
scroll to position [0, 60]
